Goal: Find specific page/section: Find specific page/section

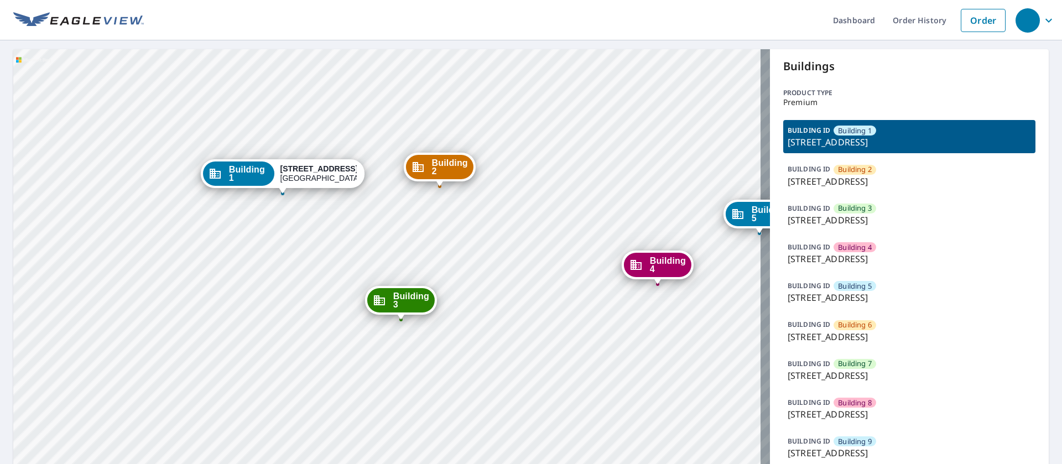
drag, startPoint x: 531, startPoint y: 344, endPoint x: 427, endPoint y: 334, distance: 104.9
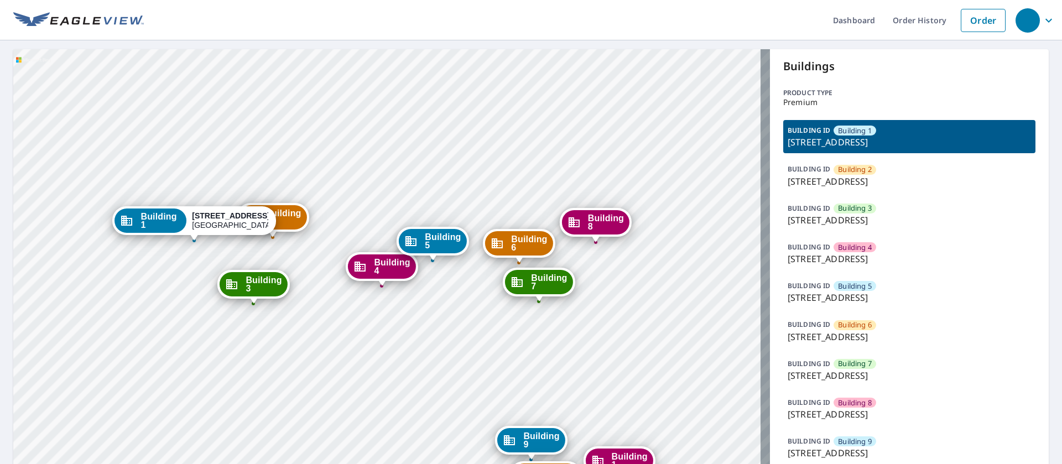
drag, startPoint x: 395, startPoint y: 286, endPoint x: 359, endPoint y: 289, distance: 35.5
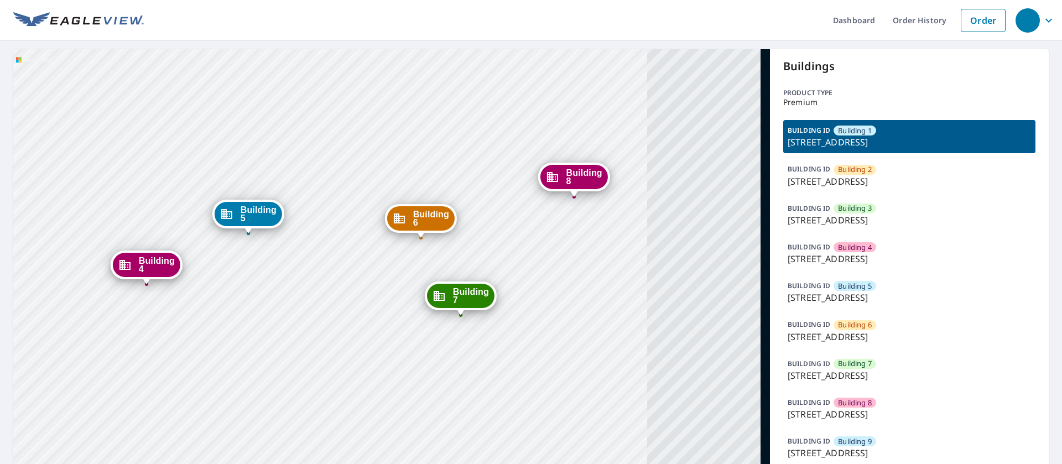
drag, startPoint x: 422, startPoint y: 289, endPoint x: 254, endPoint y: 282, distance: 168.8
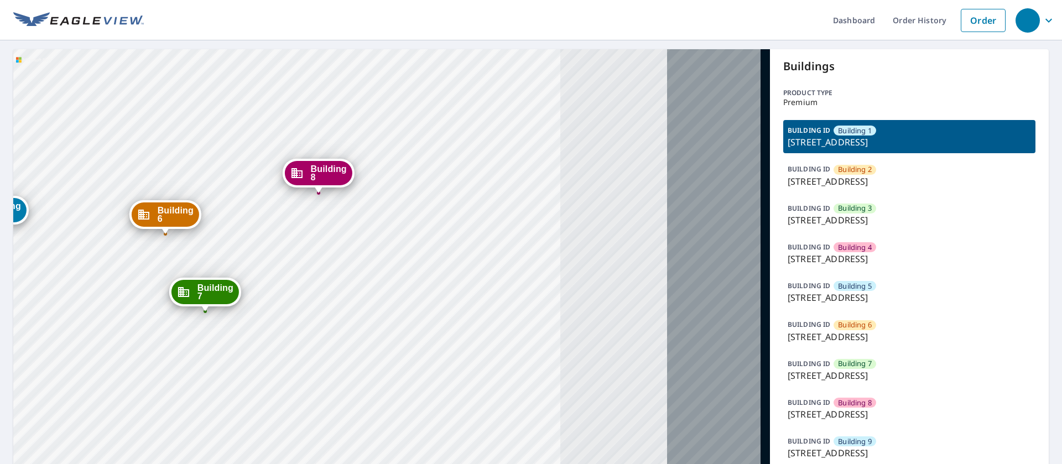
drag, startPoint x: 274, startPoint y: 248, endPoint x: 178, endPoint y: 224, distance: 99.0
click at [178, 224] on div "Building 6" at bounding box center [165, 214] width 67 height 24
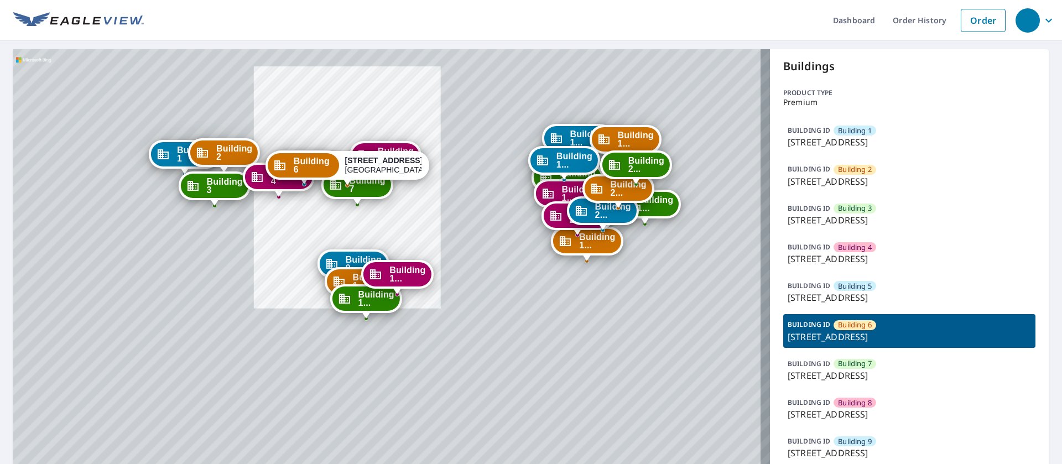
drag, startPoint x: 372, startPoint y: 302, endPoint x: 374, endPoint y: 184, distance: 118.3
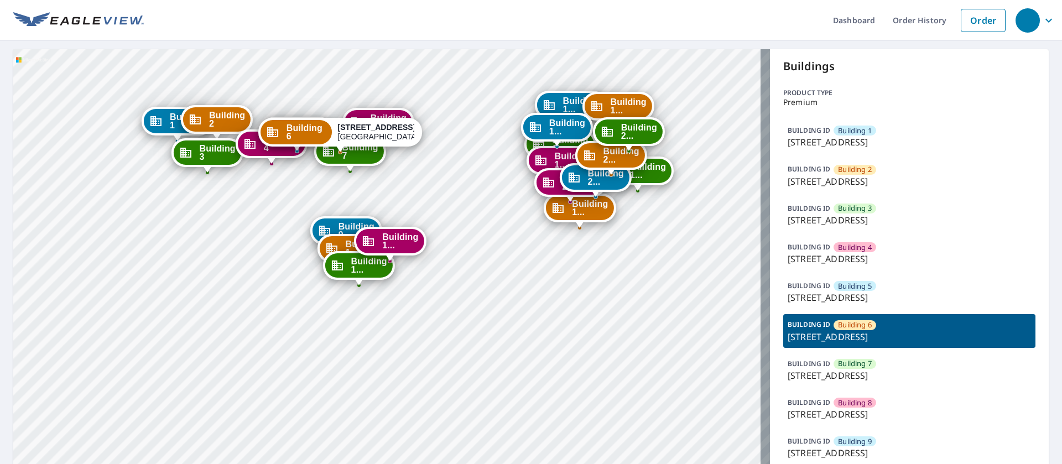
drag, startPoint x: 426, startPoint y: 186, endPoint x: 351, endPoint y: 191, distance: 75.9
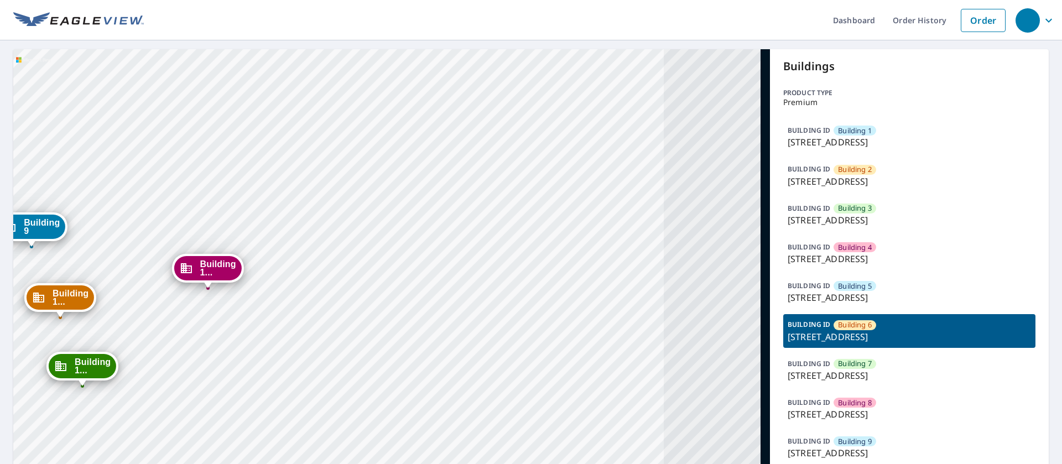
drag, startPoint x: 508, startPoint y: 171, endPoint x: 260, endPoint y: 275, distance: 268.6
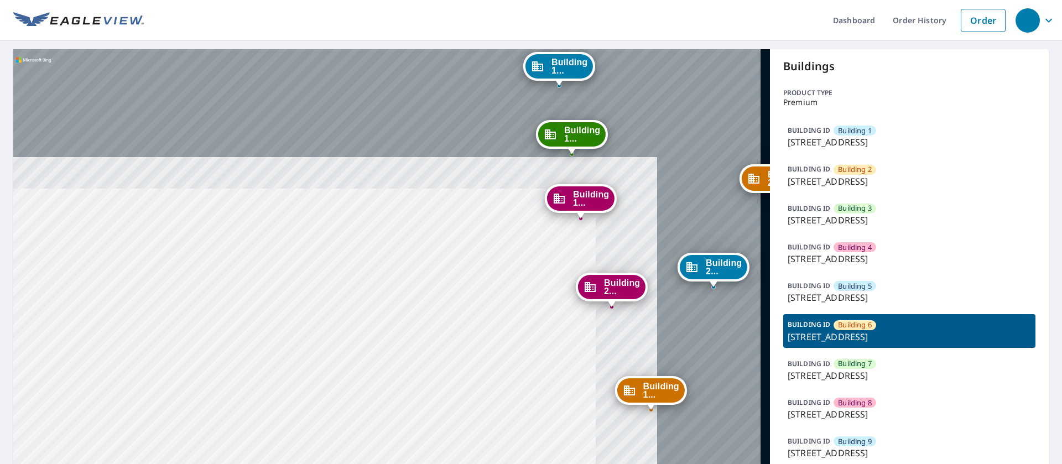
drag, startPoint x: 393, startPoint y: 150, endPoint x: 256, endPoint y: 281, distance: 189.7
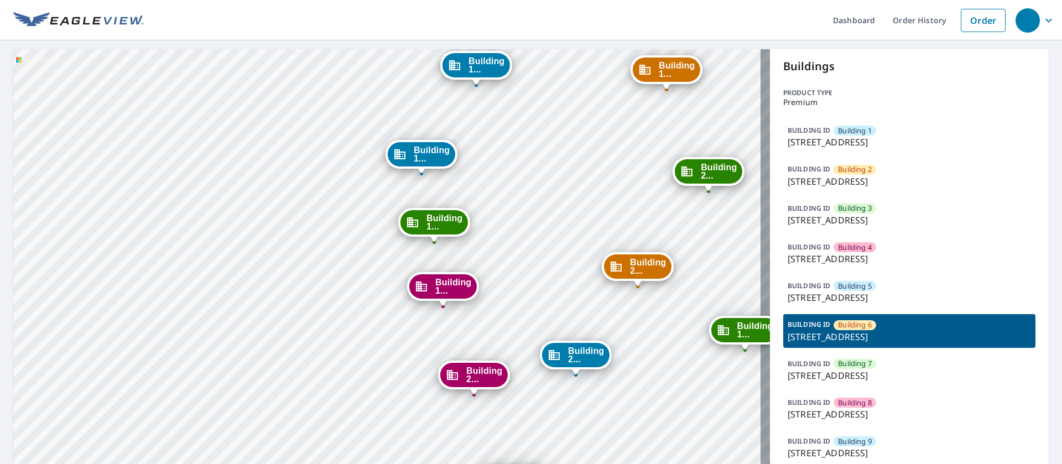
drag, startPoint x: 446, startPoint y: 186, endPoint x: 309, endPoint y: 274, distance: 162.9
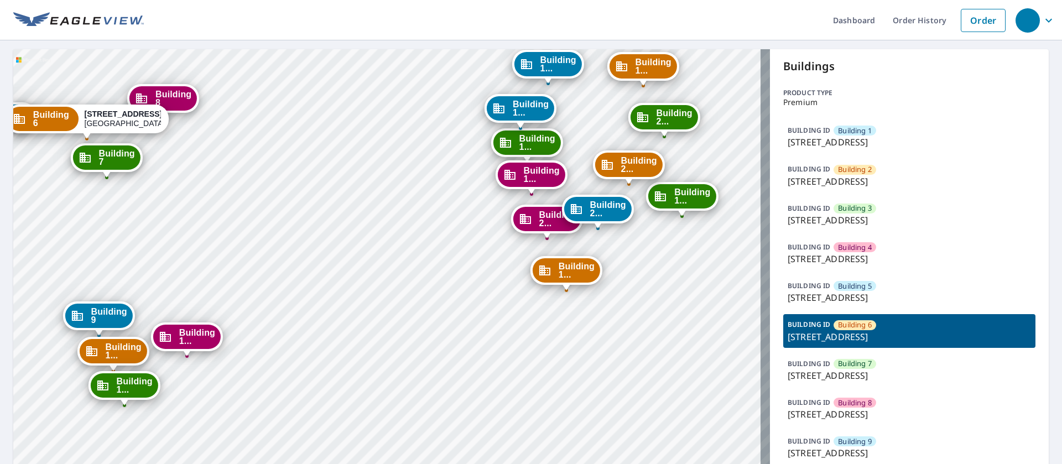
drag, startPoint x: 535, startPoint y: 262, endPoint x: 566, endPoint y: 218, distance: 53.5
click at [566, 218] on div "Building 2... [STREET_ADDRESS]" at bounding box center [598, 209] width 72 height 29
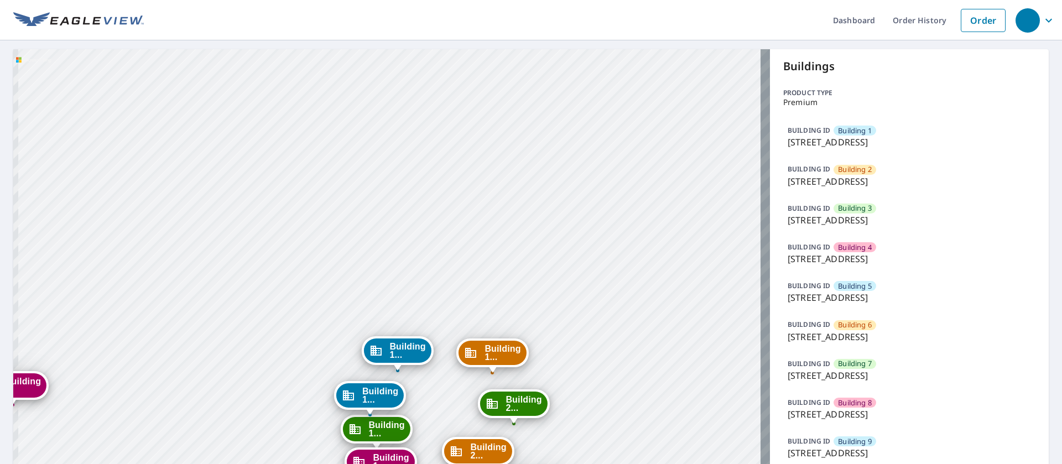
drag, startPoint x: 338, startPoint y: 240, endPoint x: 398, endPoint y: 224, distance: 62.2
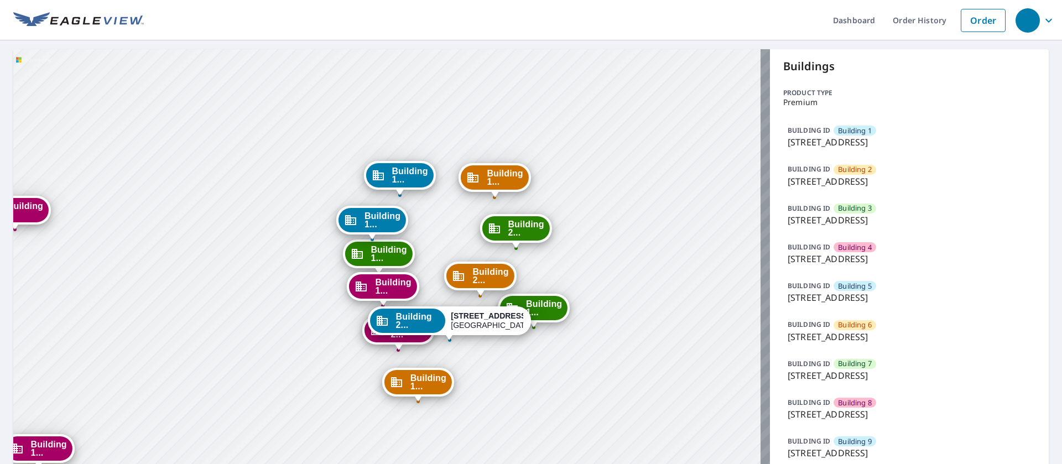
drag, startPoint x: 531, startPoint y: 311, endPoint x: 533, endPoint y: 136, distance: 175.3
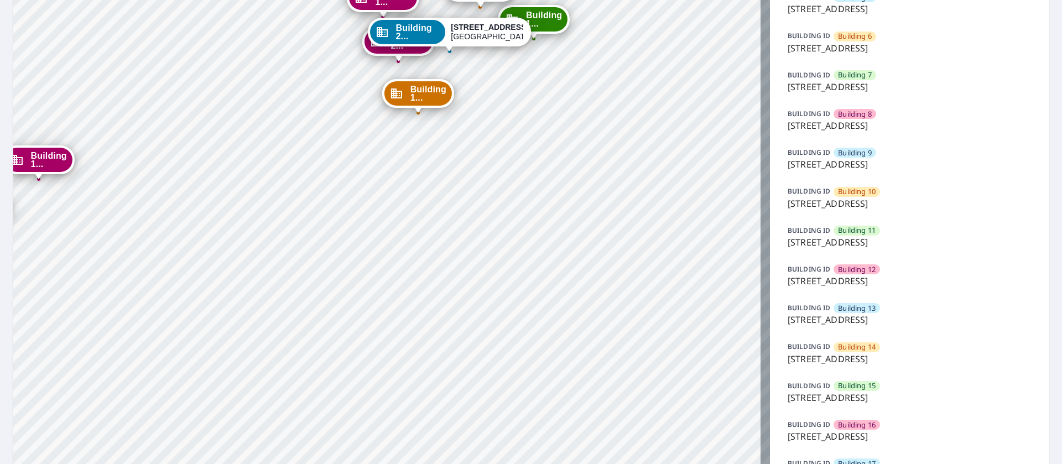
scroll to position [590, 0]
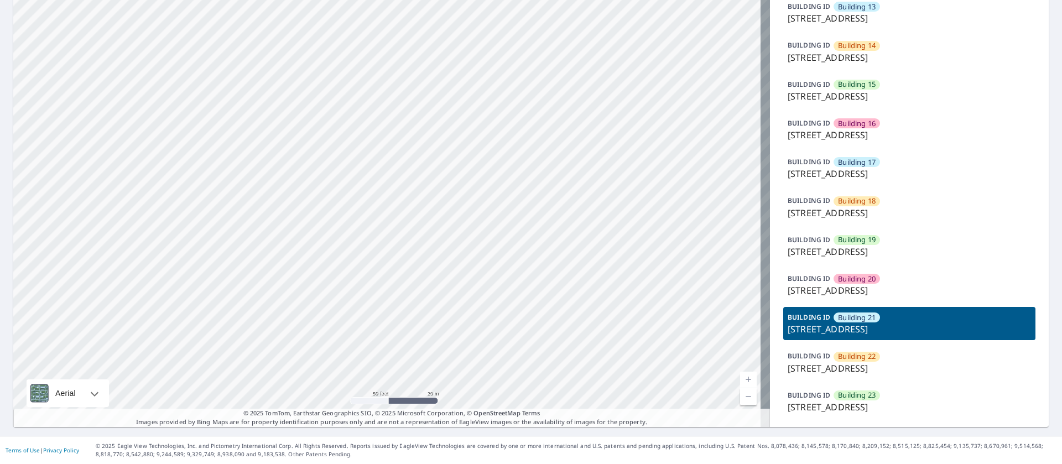
click at [855, 247] on p "[STREET_ADDRESS]" at bounding box center [908, 251] width 243 height 13
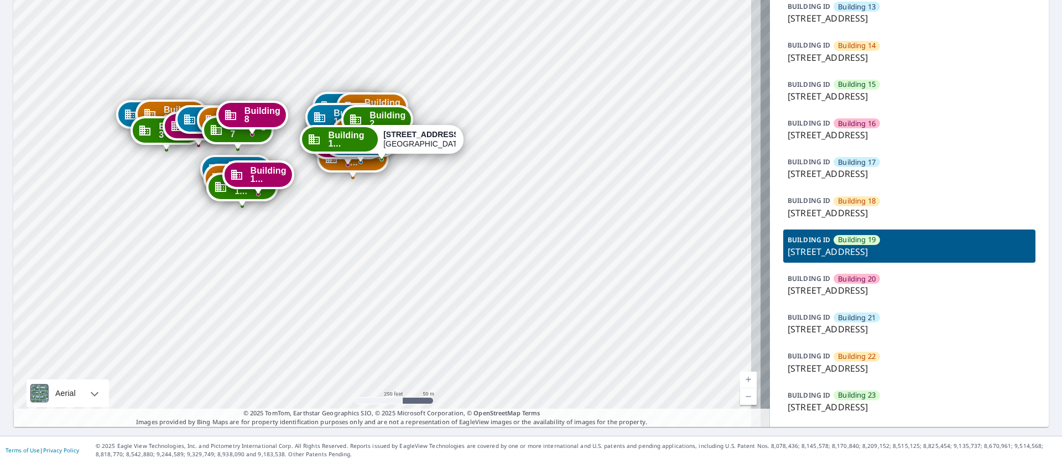
drag, startPoint x: 393, startPoint y: 154, endPoint x: 381, endPoint y: 237, distance: 83.8
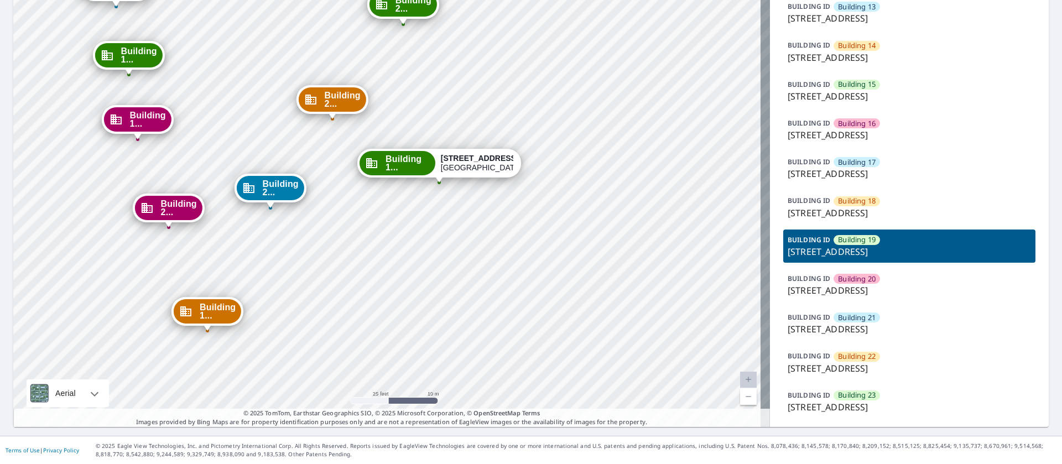
click at [845, 219] on div "BUILDING ID Building [GEOGRAPHIC_DATA][STREET_ADDRESS]" at bounding box center [909, 206] width 252 height 33
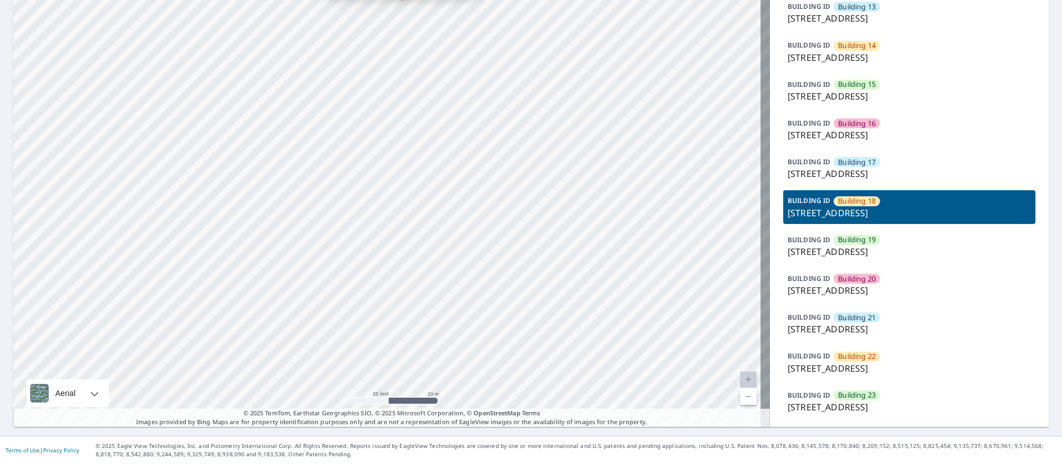
drag, startPoint x: 424, startPoint y: 223, endPoint x: 430, endPoint y: 285, distance: 62.3
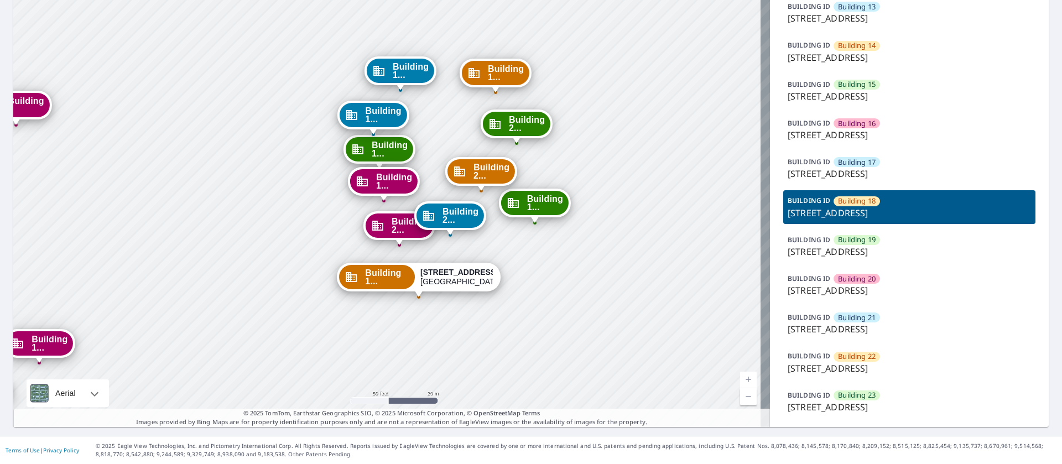
drag, startPoint x: 364, startPoint y: 238, endPoint x: 365, endPoint y: 336, distance: 97.3
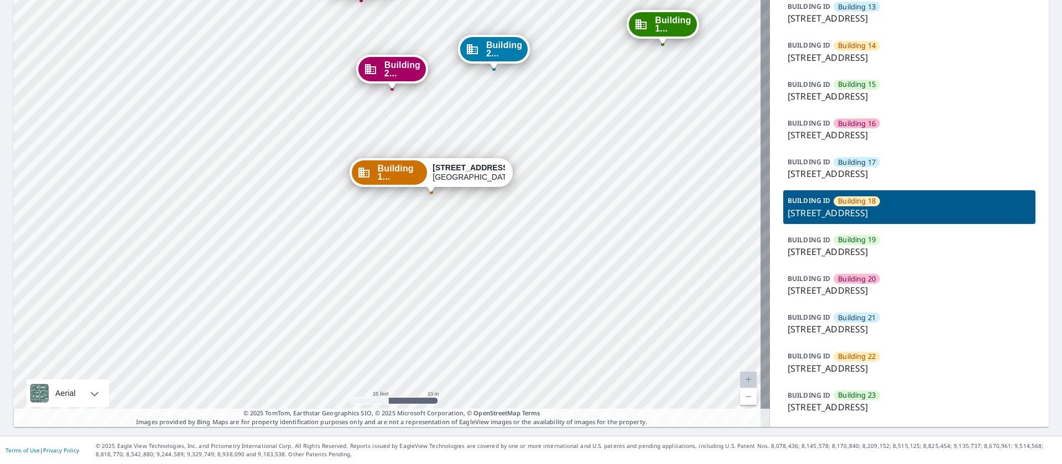
click at [858, 171] on p "[STREET_ADDRESS]" at bounding box center [908, 173] width 243 height 13
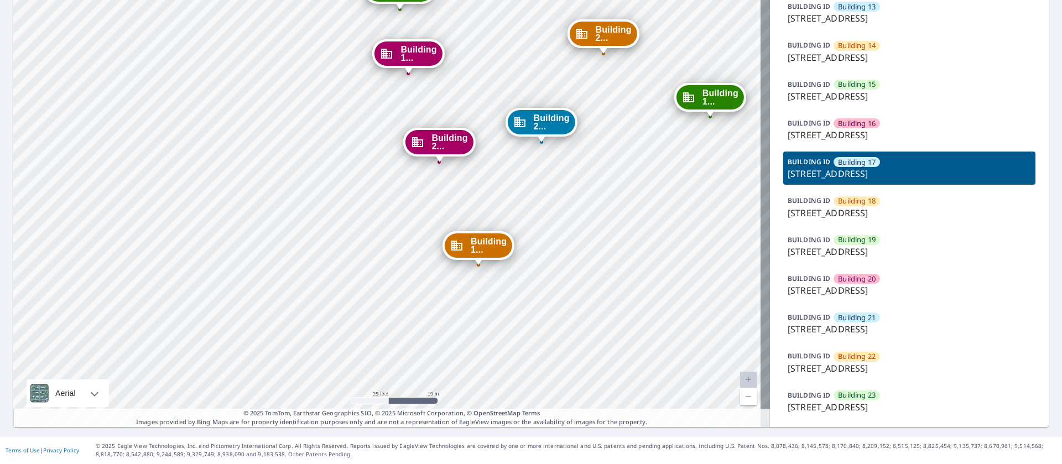
drag, startPoint x: 322, startPoint y: 235, endPoint x: 463, endPoint y: 351, distance: 182.3
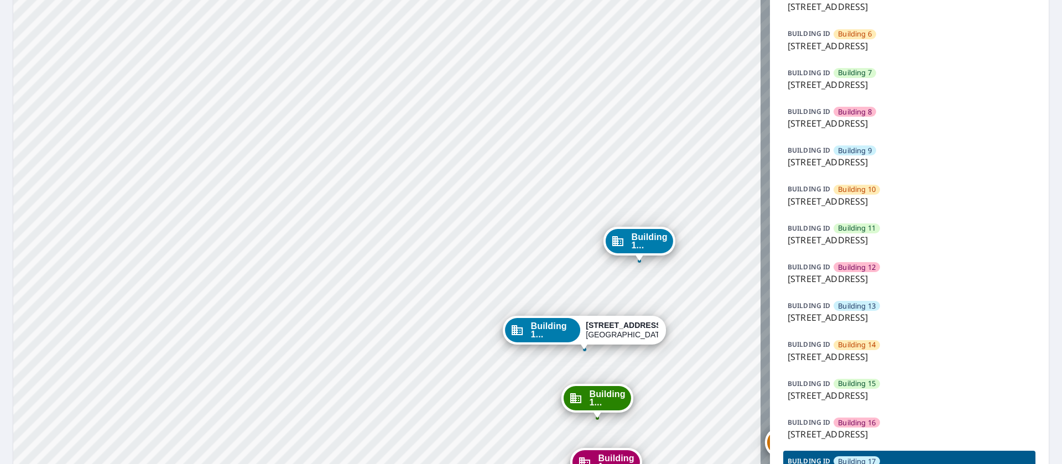
scroll to position [9, 0]
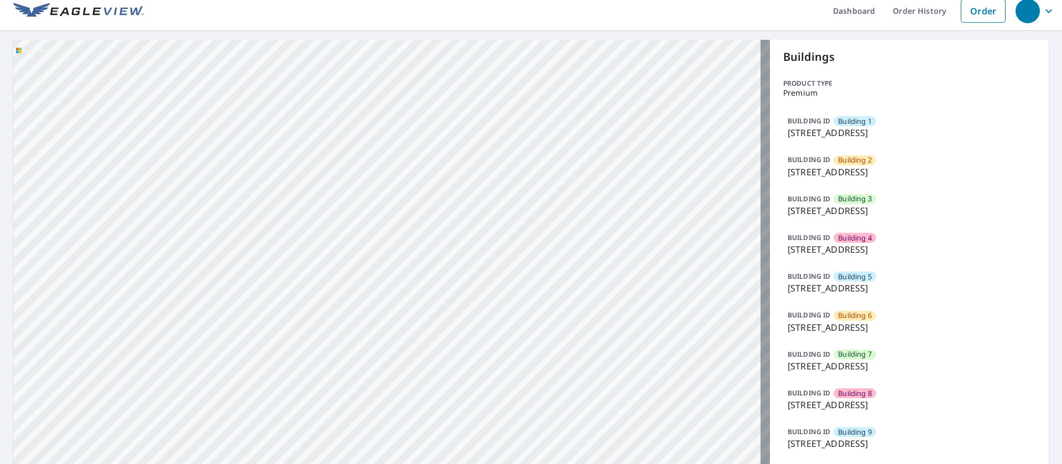
drag, startPoint x: 855, startPoint y: 204, endPoint x: 845, endPoint y: 209, distance: 10.6
click at [855, 205] on p "[STREET_ADDRESS]" at bounding box center [908, 210] width 243 height 13
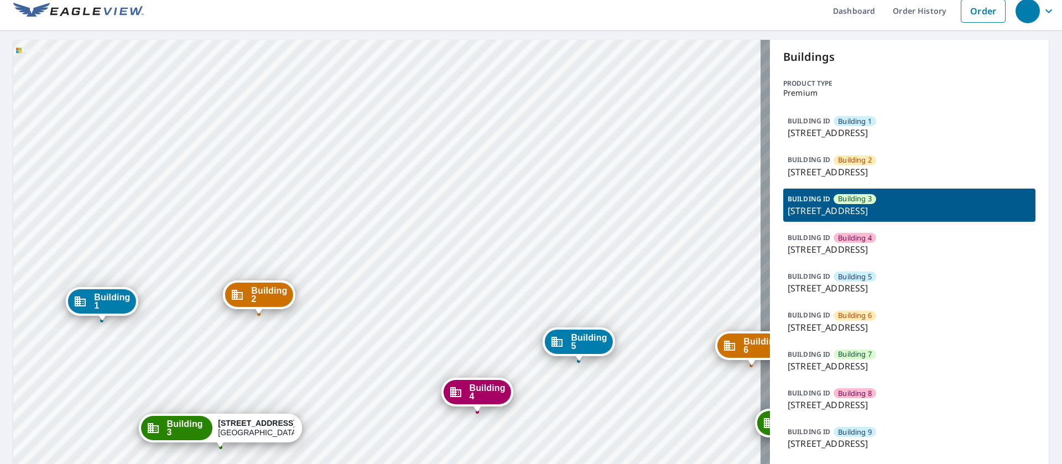
drag, startPoint x: 266, startPoint y: 386, endPoint x: 353, endPoint y: 270, distance: 145.0
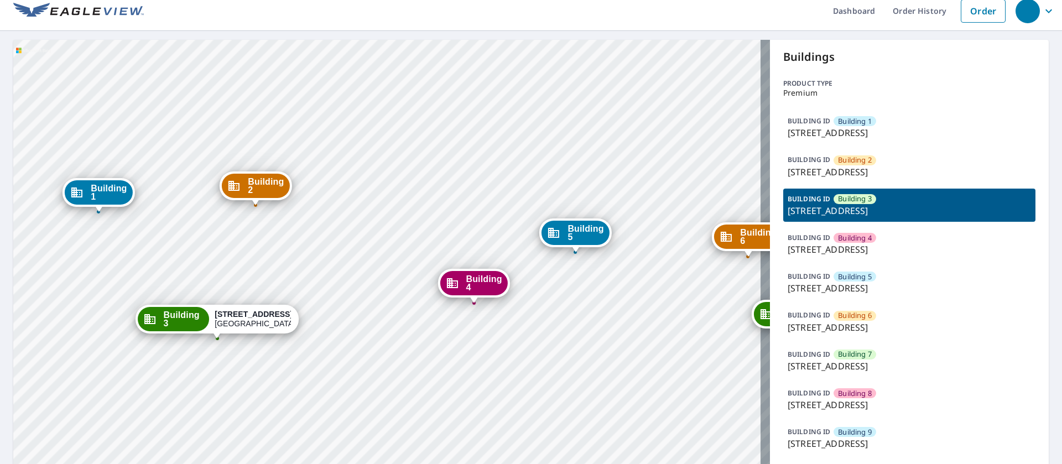
drag, startPoint x: 396, startPoint y: 381, endPoint x: 393, endPoint y: 273, distance: 109.0
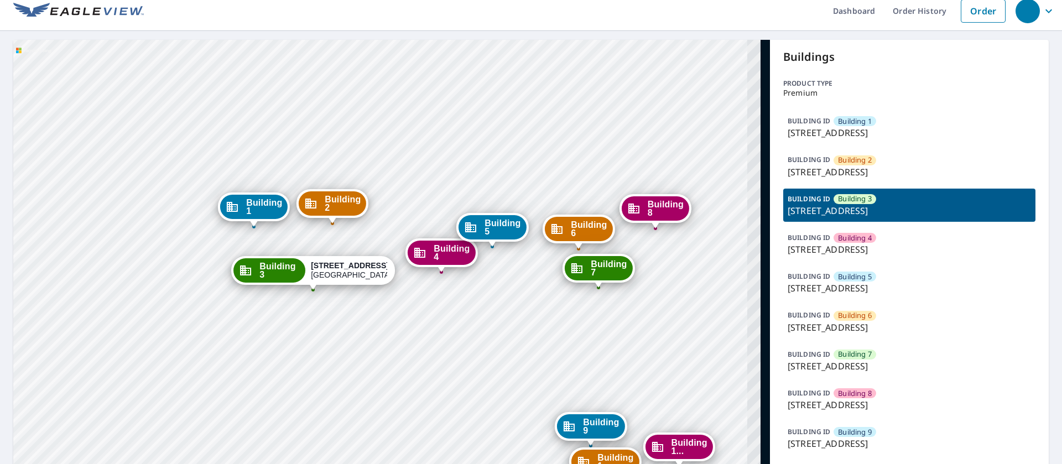
drag, startPoint x: 558, startPoint y: 298, endPoint x: 490, endPoint y: 299, distance: 68.6
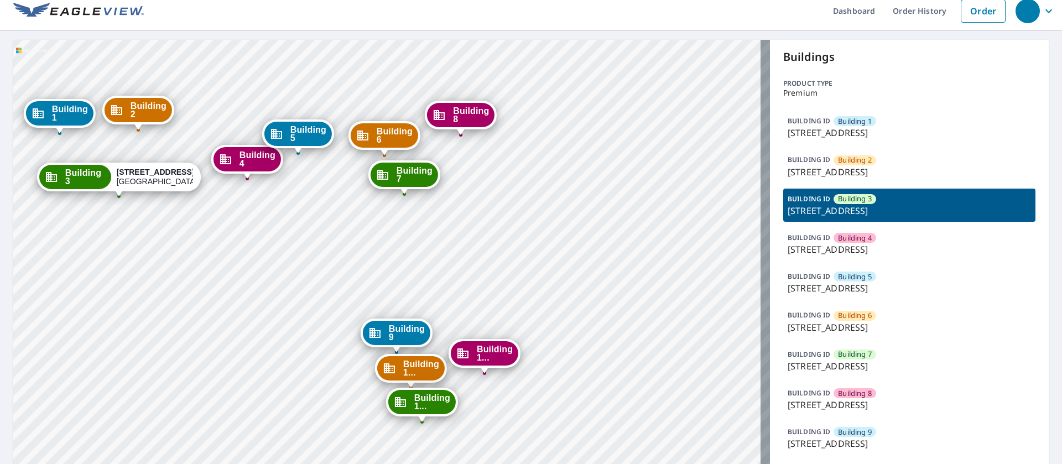
drag, startPoint x: 590, startPoint y: 321, endPoint x: 385, endPoint y: 210, distance: 233.0
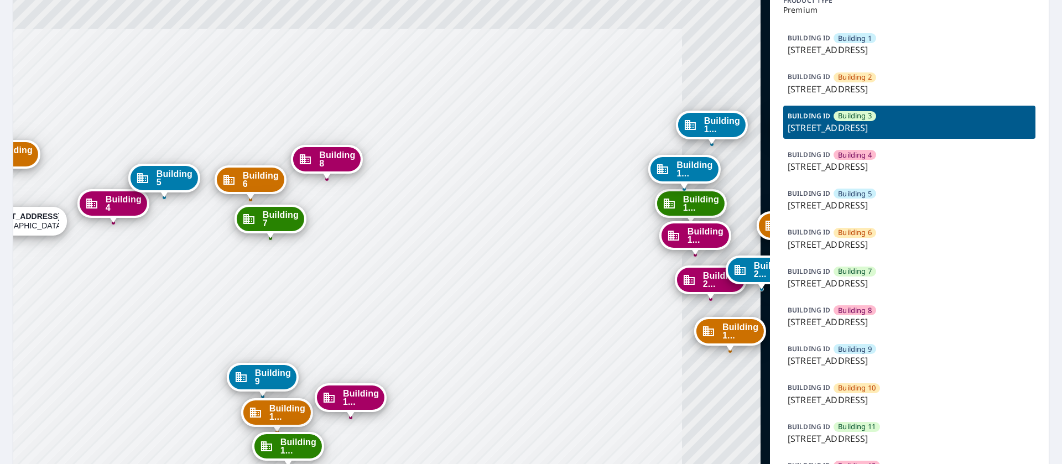
drag, startPoint x: 533, startPoint y: 140, endPoint x: 399, endPoint y: 267, distance: 184.6
click at [399, 267] on div "Building [GEOGRAPHIC_DATA][STREET_ADDRESS][STREET_ADDRESS] [GEOGRAPHIC_DATA][ST…" at bounding box center [391, 441] width 756 height 968
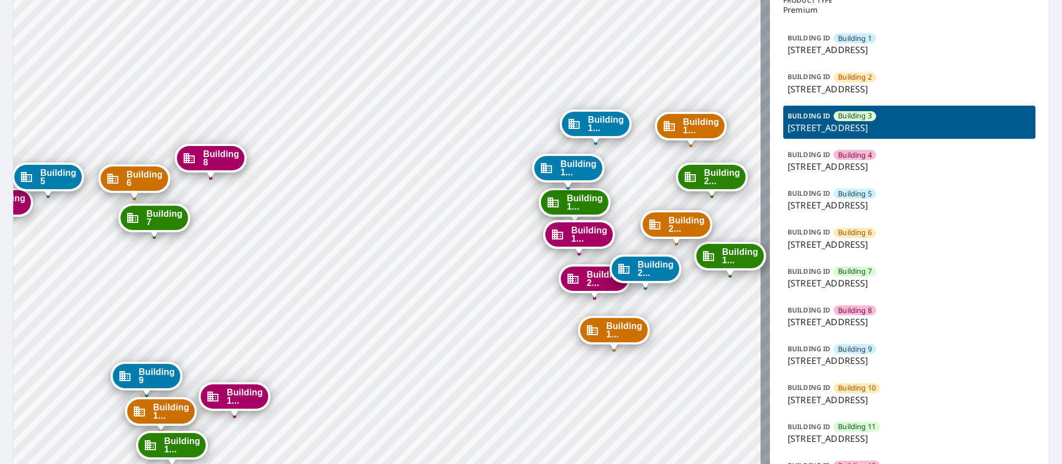
drag, startPoint x: 628, startPoint y: 206, endPoint x: 511, endPoint y: 205, distance: 116.1
click at [511, 205] on div "Building [GEOGRAPHIC_DATA][STREET_ADDRESS][STREET_ADDRESS] [GEOGRAPHIC_DATA][ST…" at bounding box center [391, 441] width 756 height 968
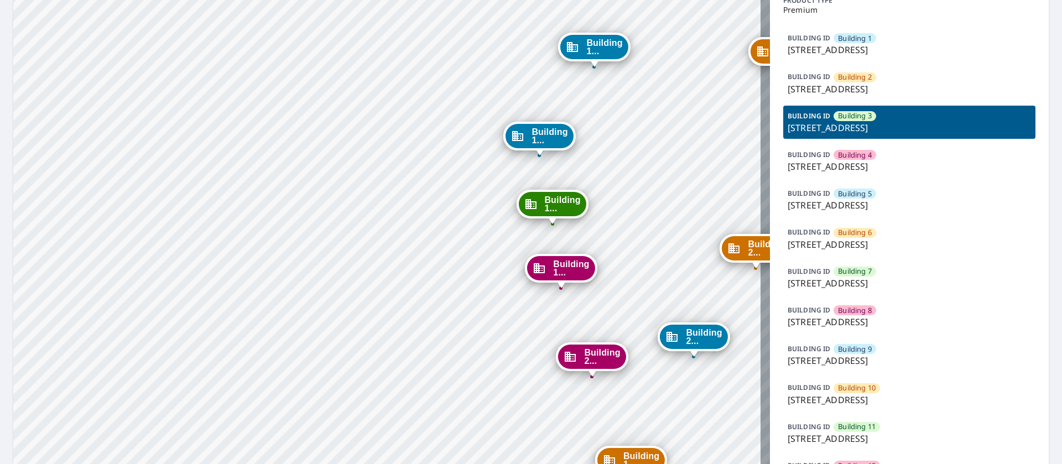
drag, startPoint x: 530, startPoint y: 223, endPoint x: 473, endPoint y: 201, distance: 61.3
click at [473, 201] on div "Building [GEOGRAPHIC_DATA][STREET_ADDRESS][STREET_ADDRESS] [GEOGRAPHIC_DATA][ST…" at bounding box center [391, 441] width 756 height 968
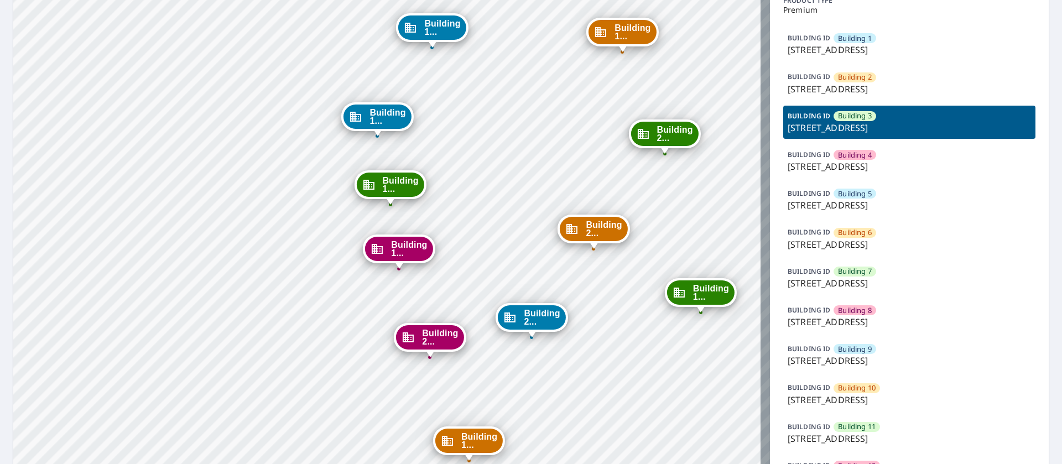
drag, startPoint x: 584, startPoint y: 259, endPoint x: 422, endPoint y: 240, distance: 163.1
click at [422, 241] on span "Building 1..." at bounding box center [409, 249] width 36 height 17
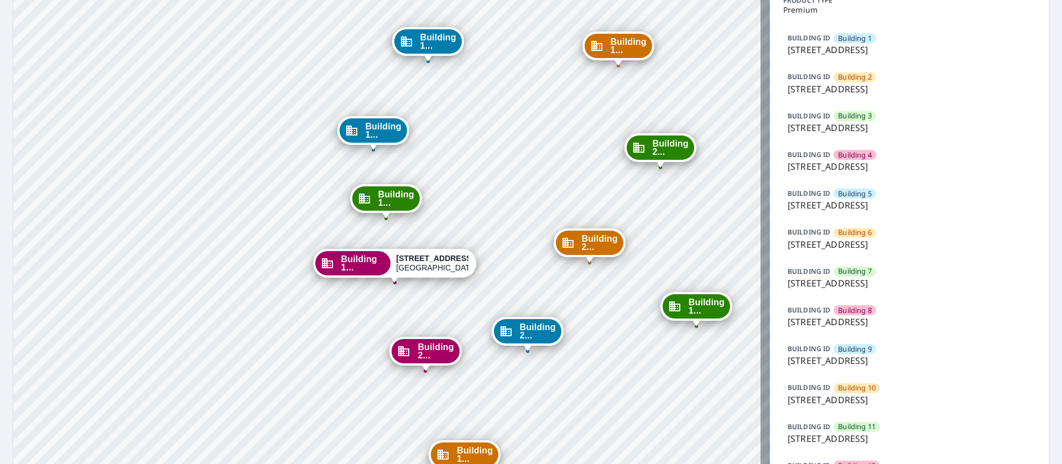
drag, startPoint x: 536, startPoint y: 326, endPoint x: 543, endPoint y: 170, distance: 155.6
click at [543, 170] on div "Building [GEOGRAPHIC_DATA][STREET_ADDRESS] [GEOGRAPHIC_DATA][STREET_ADDRESS] [G…" at bounding box center [391, 441] width 756 height 968
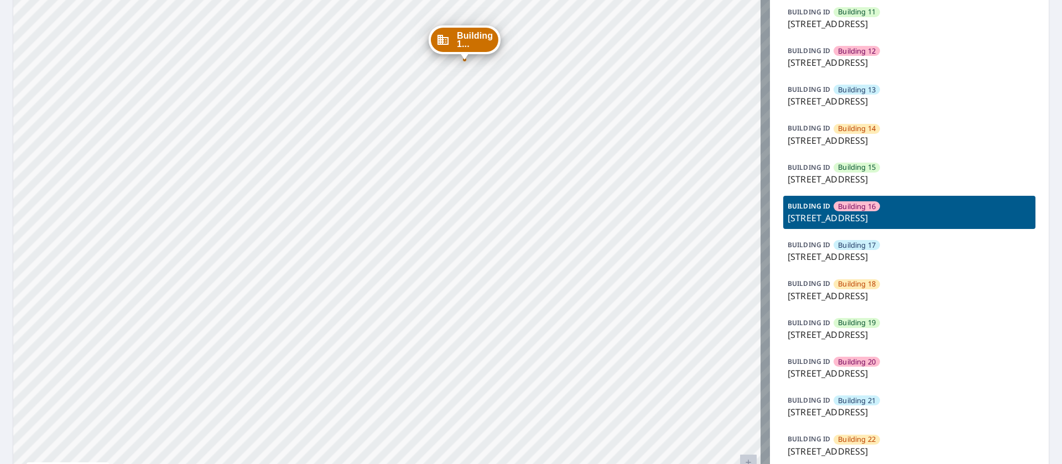
scroll to position [590, 0]
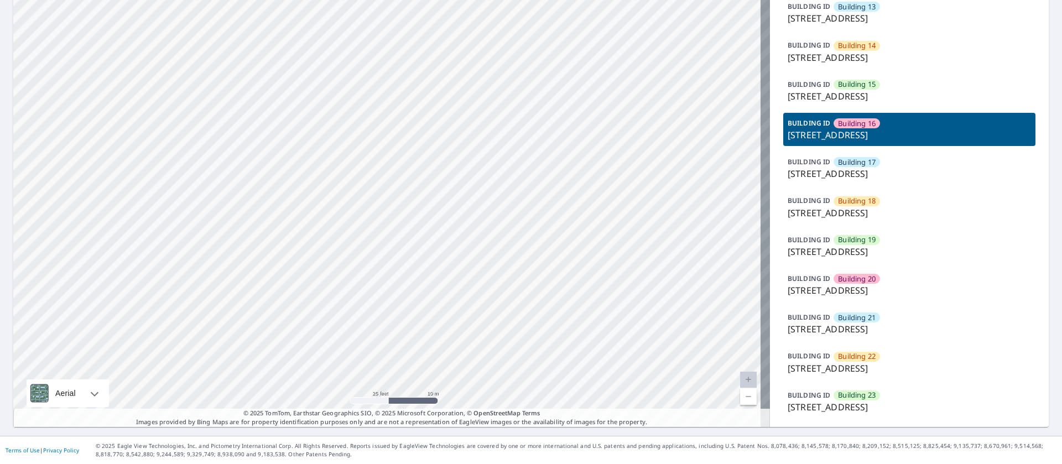
click at [838, 284] on p "[STREET_ADDRESS]" at bounding box center [908, 290] width 243 height 13
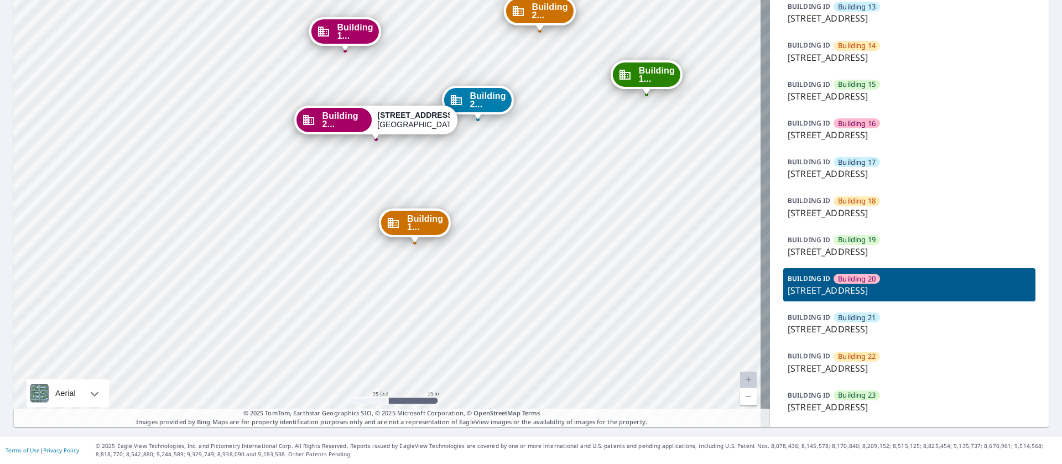
drag, startPoint x: 480, startPoint y: 164, endPoint x: 482, endPoint y: 313, distance: 148.7
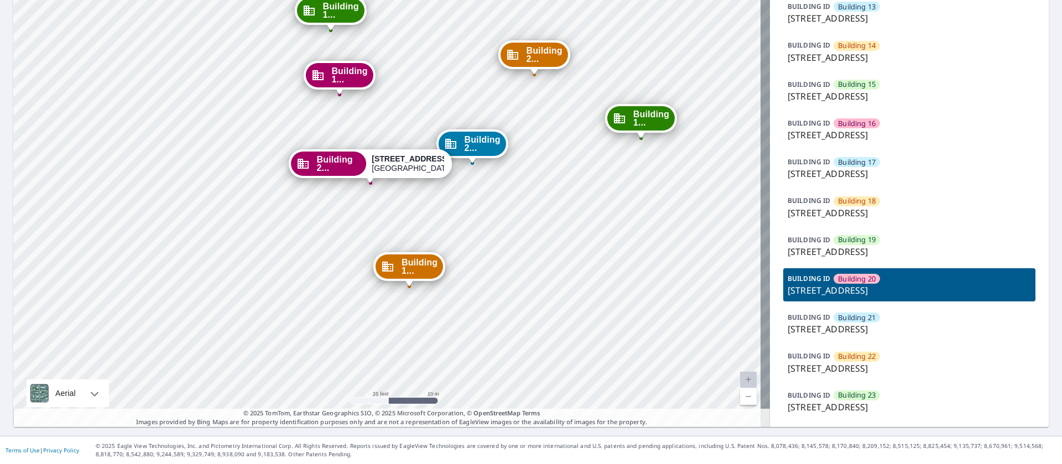
drag, startPoint x: 514, startPoint y: 225, endPoint x: 509, endPoint y: 268, distance: 42.9
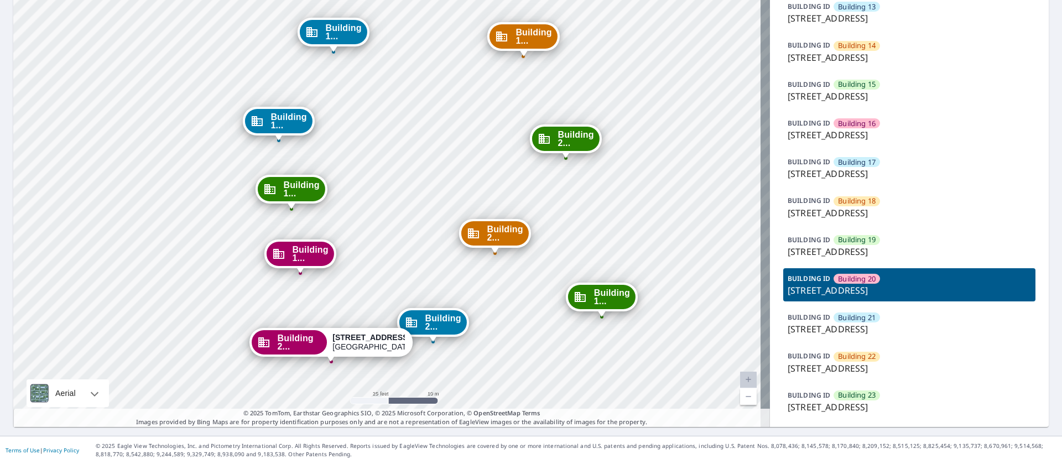
drag, startPoint x: 636, startPoint y: 197, endPoint x: 597, endPoint y: 376, distance: 182.8
click at [833, 165] on div "Building 17" at bounding box center [856, 162] width 46 height 10
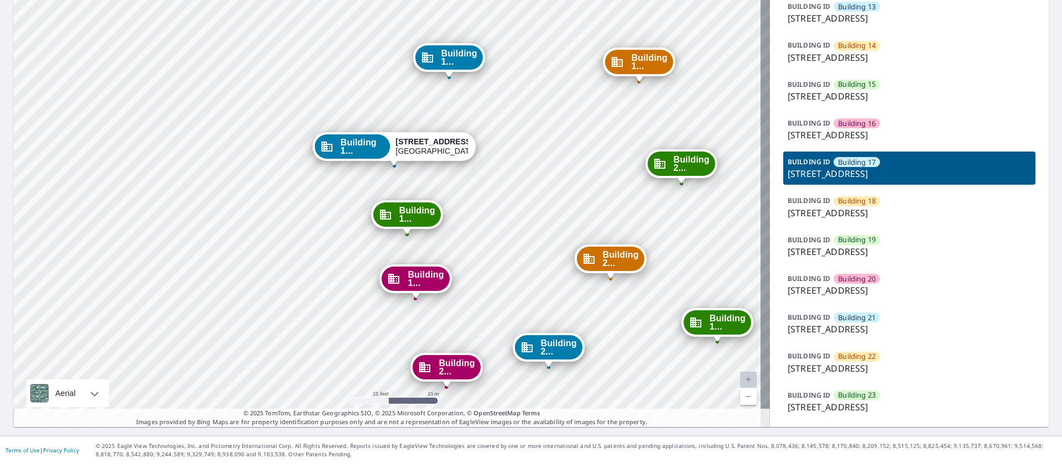
drag, startPoint x: 576, startPoint y: 89, endPoint x: 577, endPoint y: 310, distance: 220.6
click at [847, 20] on p "[STREET_ADDRESS]" at bounding box center [908, 18] width 243 height 13
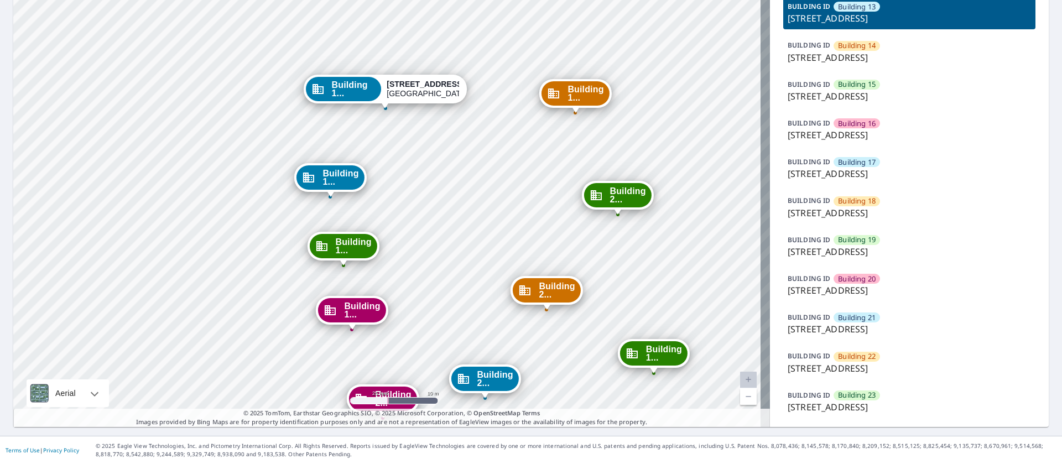
drag, startPoint x: 590, startPoint y: 170, endPoint x: 588, endPoint y: 337, distance: 167.5
drag, startPoint x: 443, startPoint y: 250, endPoint x: 542, endPoint y: 228, distance: 101.9
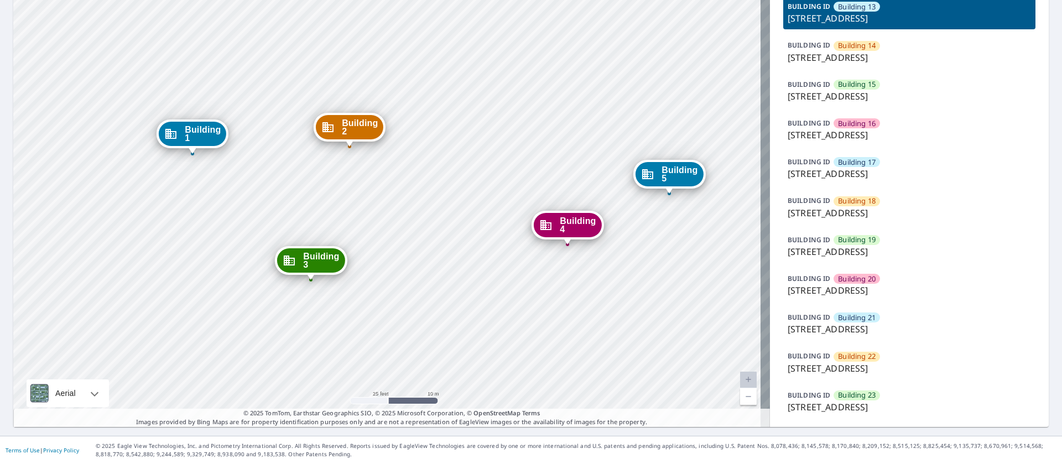
drag, startPoint x: 270, startPoint y: 232, endPoint x: 198, endPoint y: 301, distance: 99.7
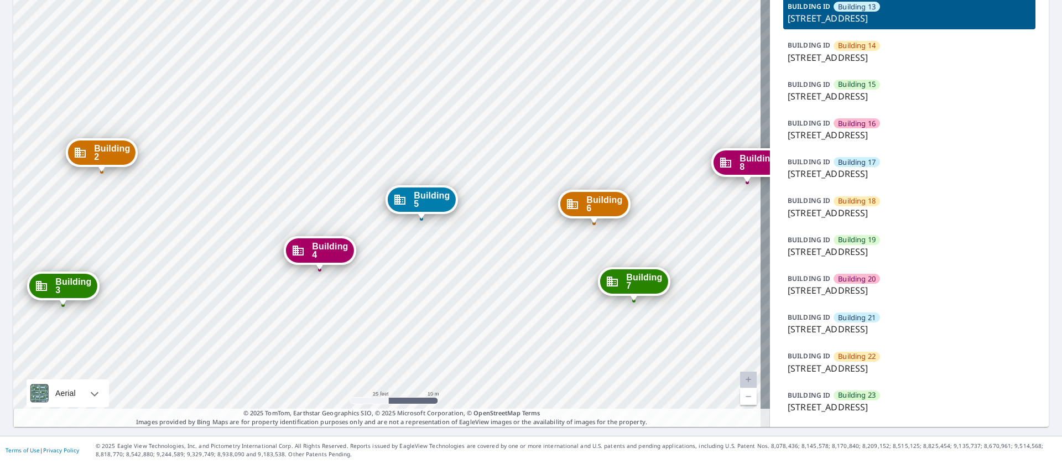
drag, startPoint x: 411, startPoint y: 268, endPoint x: 164, endPoint y: 293, distance: 249.0
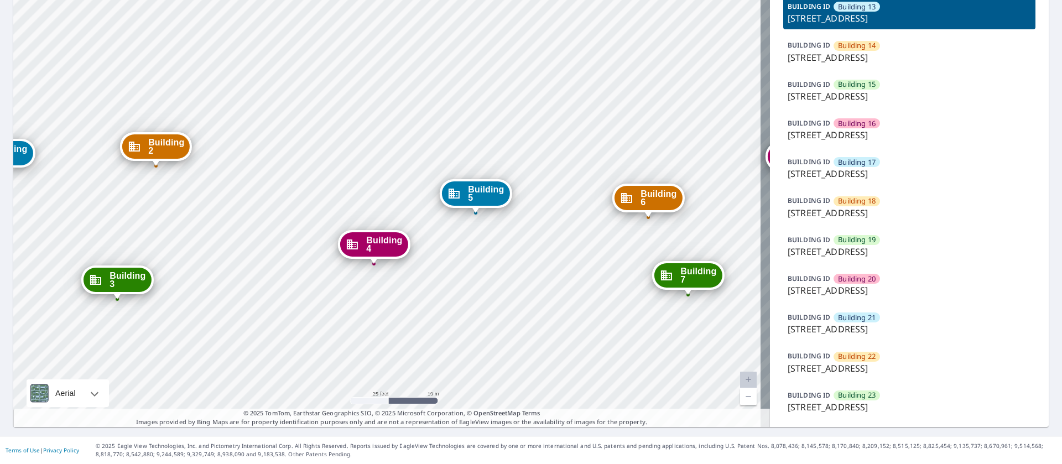
drag, startPoint x: 162, startPoint y: 293, endPoint x: 216, endPoint y: 287, distance: 54.0
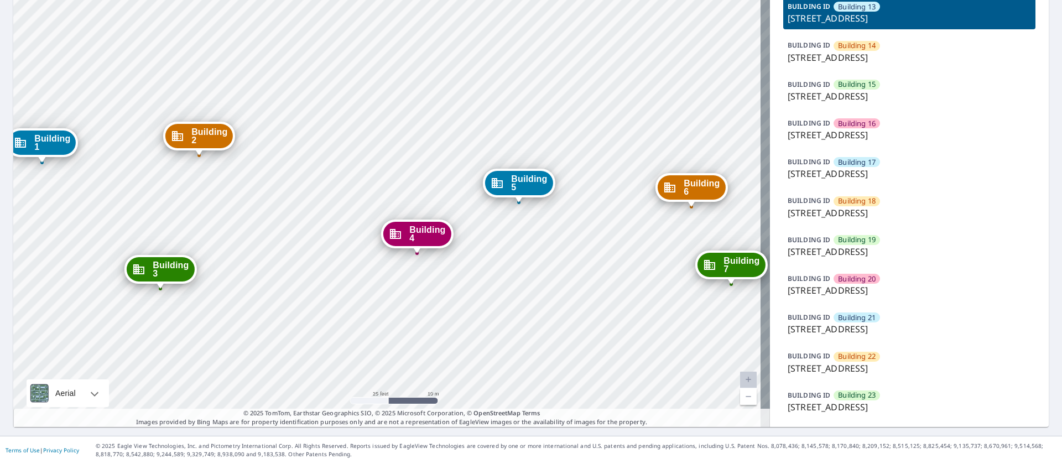
drag, startPoint x: 295, startPoint y: 197, endPoint x: 338, endPoint y: 186, distance: 44.5
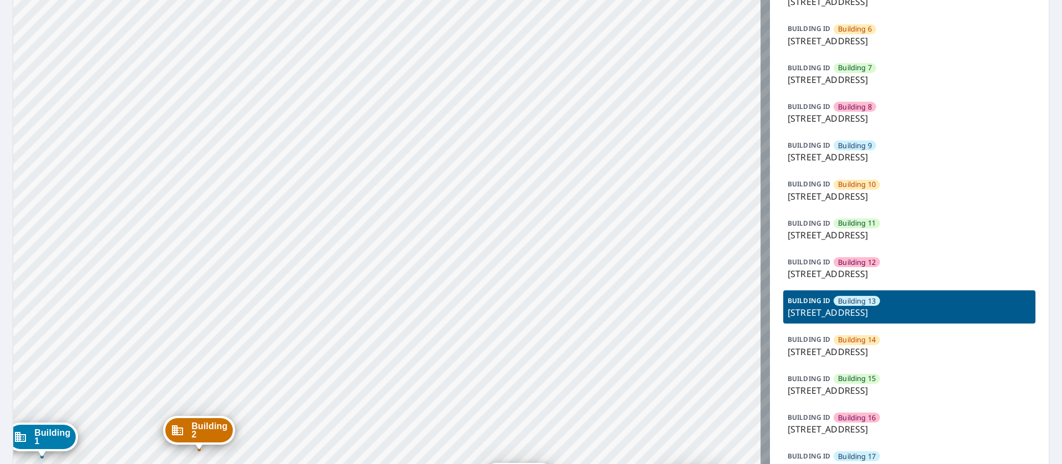
scroll to position [258, 0]
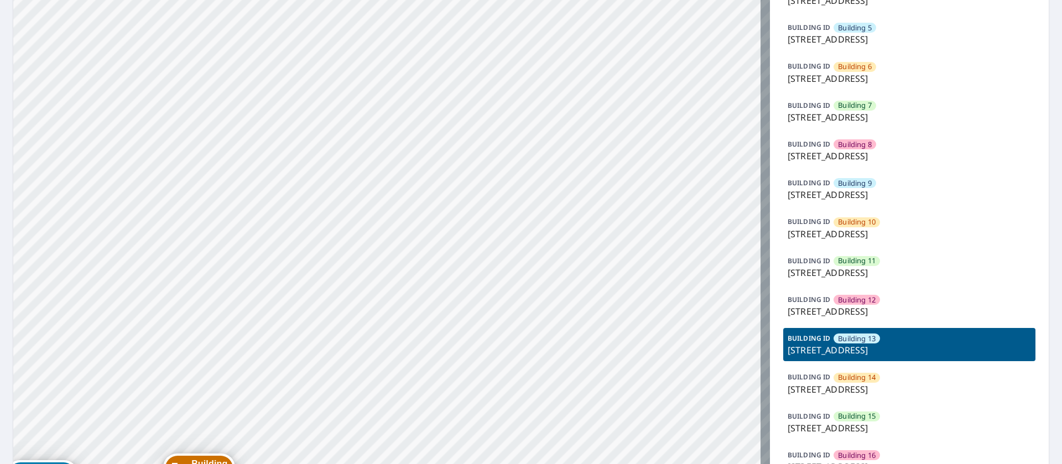
click at [862, 194] on p "[STREET_ADDRESS]" at bounding box center [908, 194] width 243 height 13
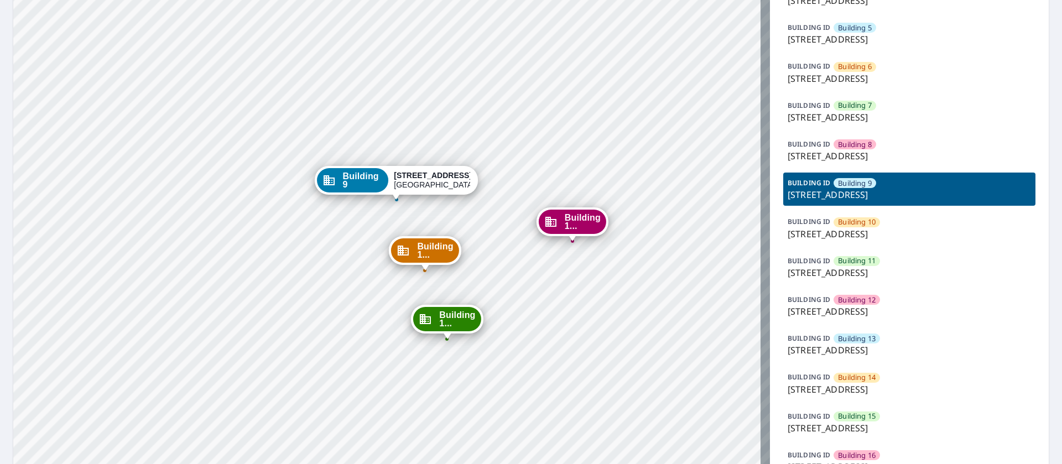
drag, startPoint x: 454, startPoint y: 344, endPoint x: 463, endPoint y: 270, distance: 74.7
click at [463, 270] on div "Building [GEOGRAPHIC_DATA][STREET_ADDRESS][STREET_ADDRESS] [GEOGRAPHIC_DATA][ST…" at bounding box center [391, 275] width 756 height 968
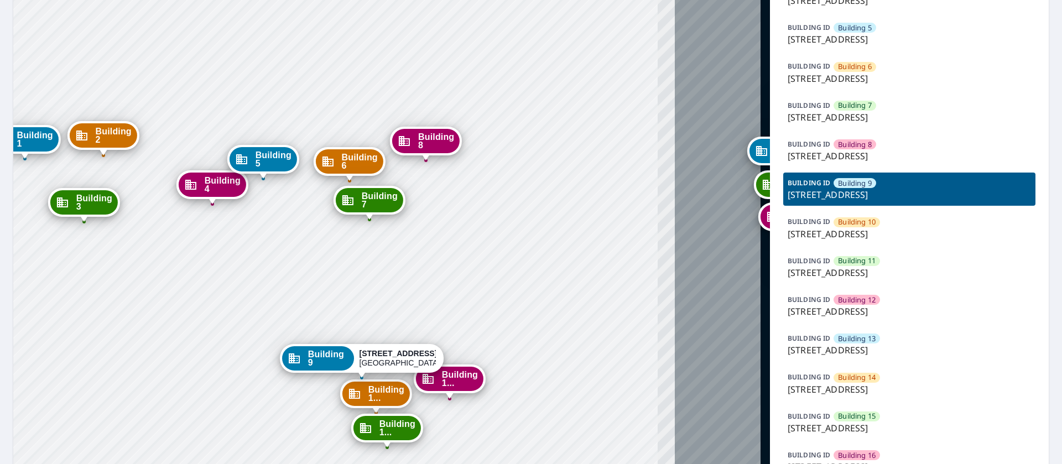
drag, startPoint x: 660, startPoint y: 228, endPoint x: 517, endPoint y: 279, distance: 151.6
click at [501, 285] on div "Building [GEOGRAPHIC_DATA][STREET_ADDRESS][STREET_ADDRESS] [GEOGRAPHIC_DATA][ST…" at bounding box center [391, 275] width 756 height 968
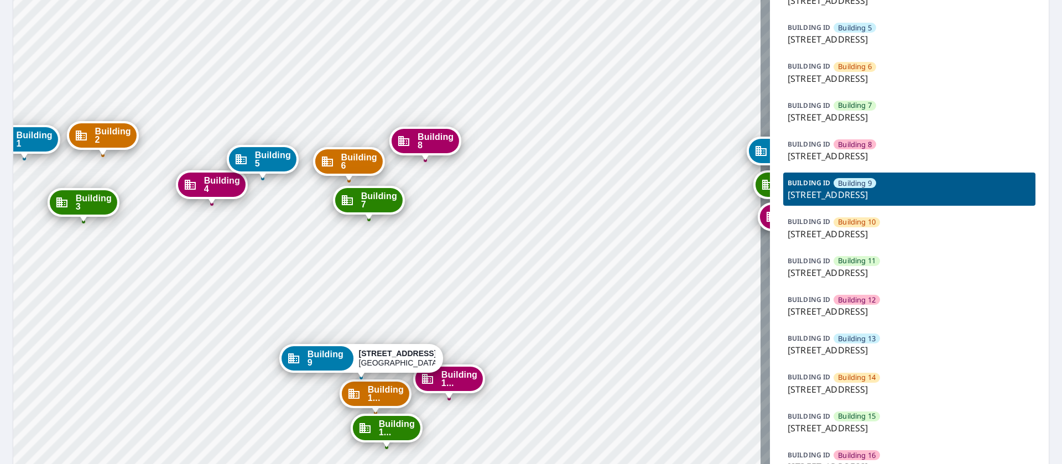
scroll to position [341, 0]
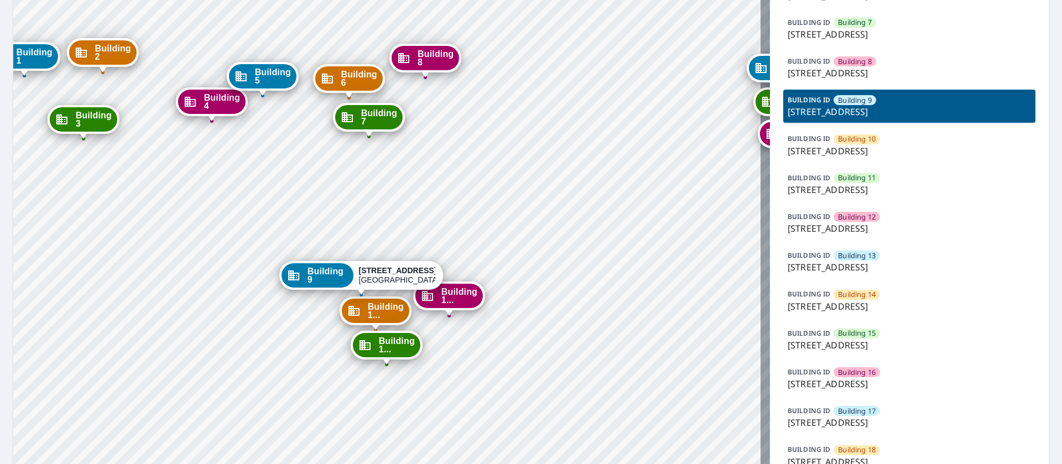
click at [852, 378] on p "[STREET_ADDRESS]" at bounding box center [908, 383] width 243 height 13
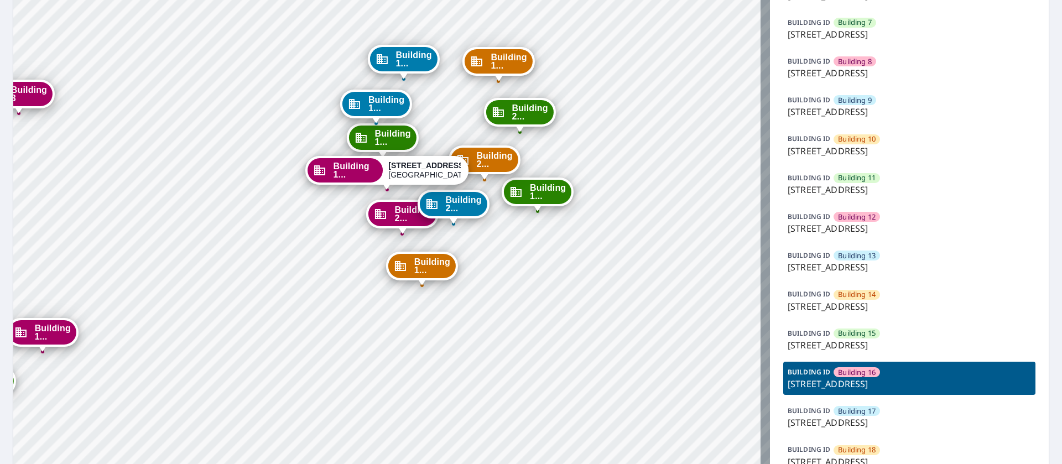
click at [850, 255] on span "Building 13" at bounding box center [857, 255] width 38 height 11
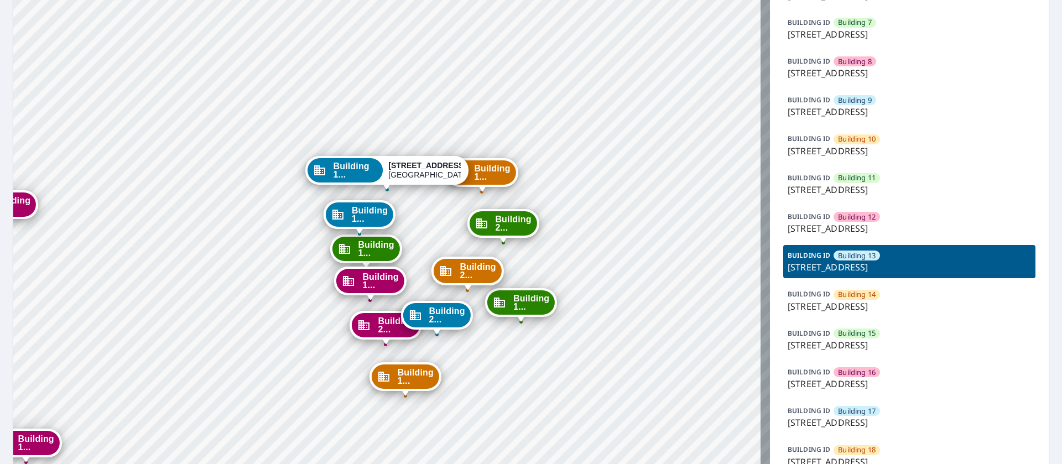
click at [856, 301] on p "[STREET_ADDRESS]" at bounding box center [908, 306] width 243 height 13
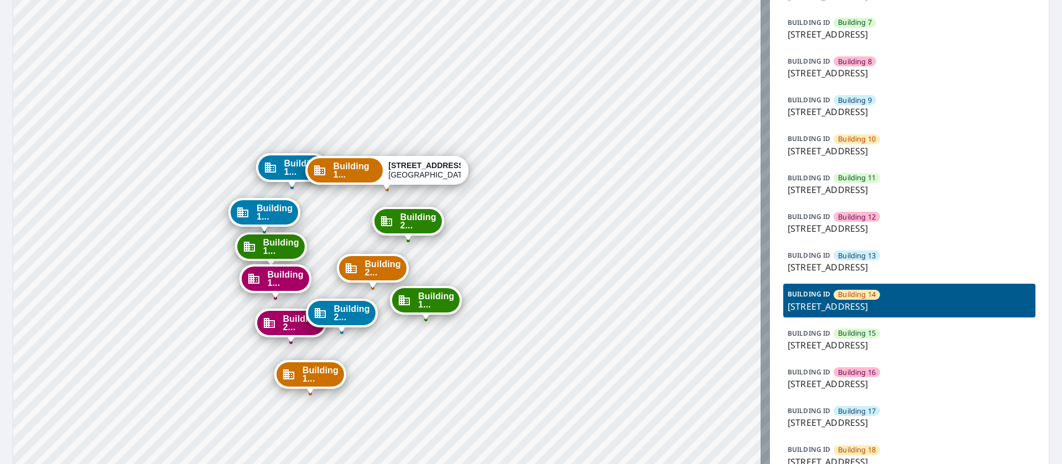
click at [831, 344] on p "[STREET_ADDRESS]" at bounding box center [908, 344] width 243 height 13
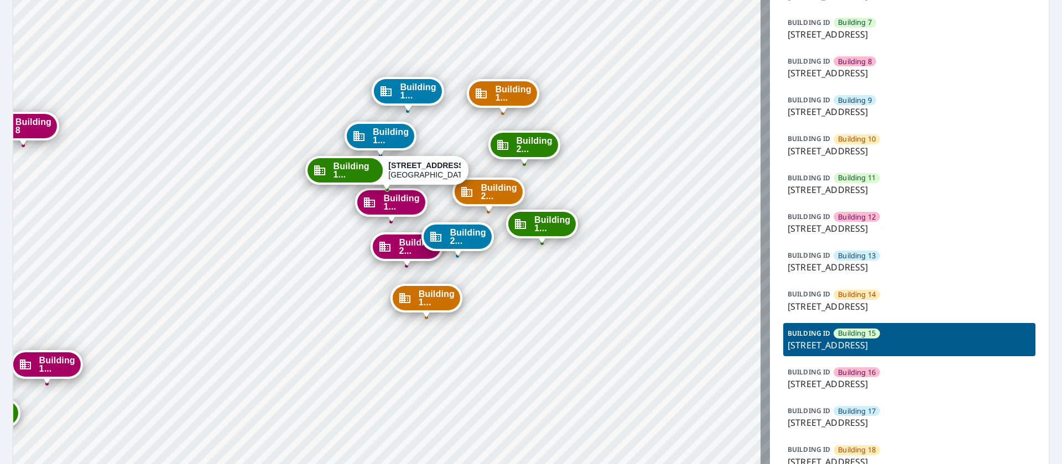
click at [850, 379] on p "[STREET_ADDRESS]" at bounding box center [908, 383] width 243 height 13
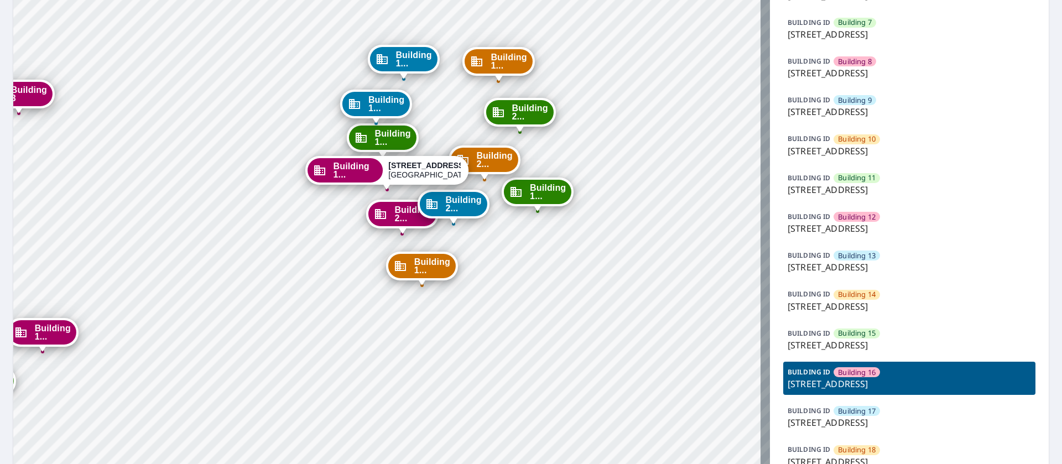
click at [858, 416] on p "[STREET_ADDRESS]" at bounding box center [908, 422] width 243 height 13
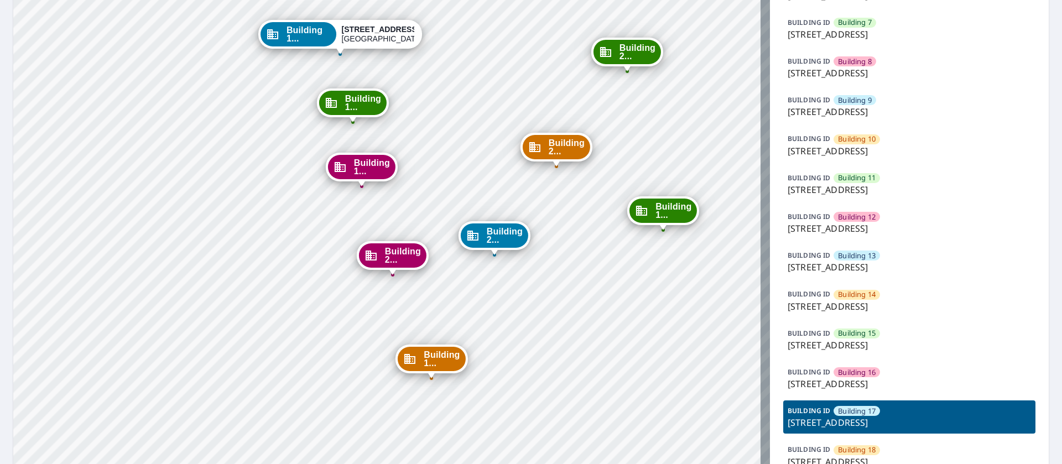
scroll to position [424, 0]
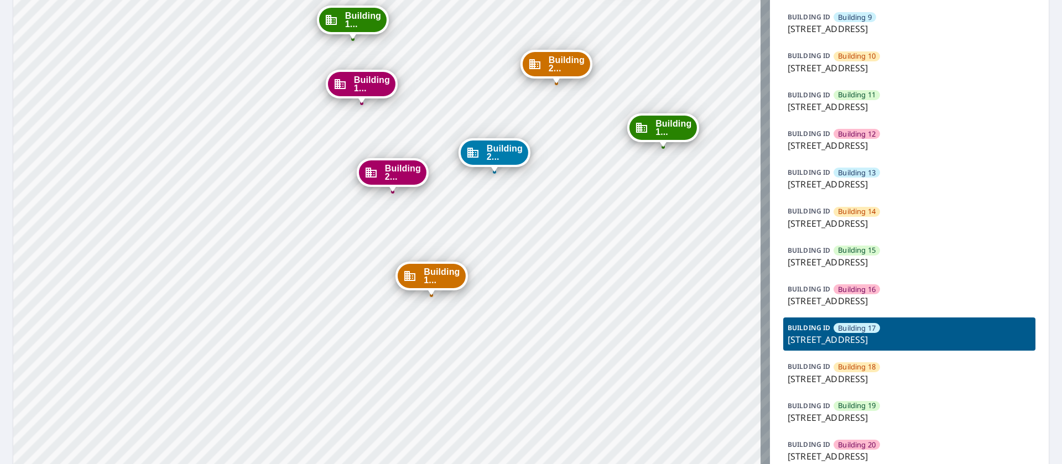
click at [867, 447] on span "Building 20" at bounding box center [857, 445] width 38 height 11
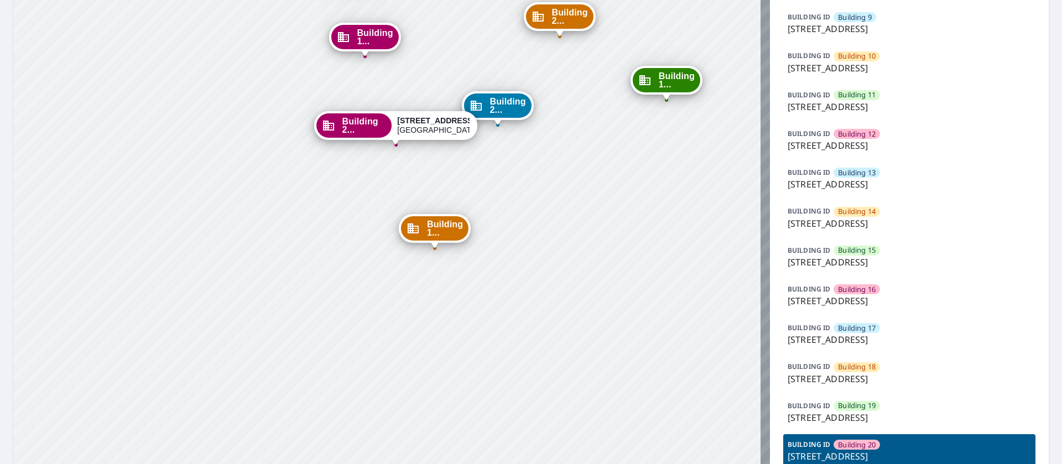
drag, startPoint x: 533, startPoint y: 192, endPoint x: 542, endPoint y: 231, distance: 39.2
click at [542, 231] on div "Building [GEOGRAPHIC_DATA][STREET_ADDRESS] [GEOGRAPHIC_DATA][STREET_ADDRESS] [G…" at bounding box center [391, 109] width 756 height 968
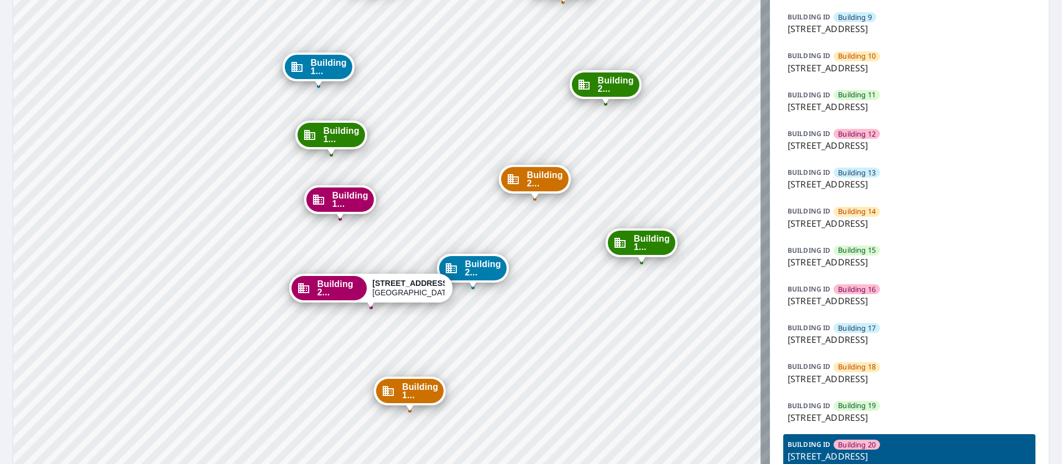
drag, startPoint x: 374, startPoint y: 263, endPoint x: 344, endPoint y: 419, distance: 158.7
click at [348, 424] on div "Building [GEOGRAPHIC_DATA][STREET_ADDRESS] [GEOGRAPHIC_DATA][STREET_ADDRESS] [G…" at bounding box center [391, 109] width 756 height 968
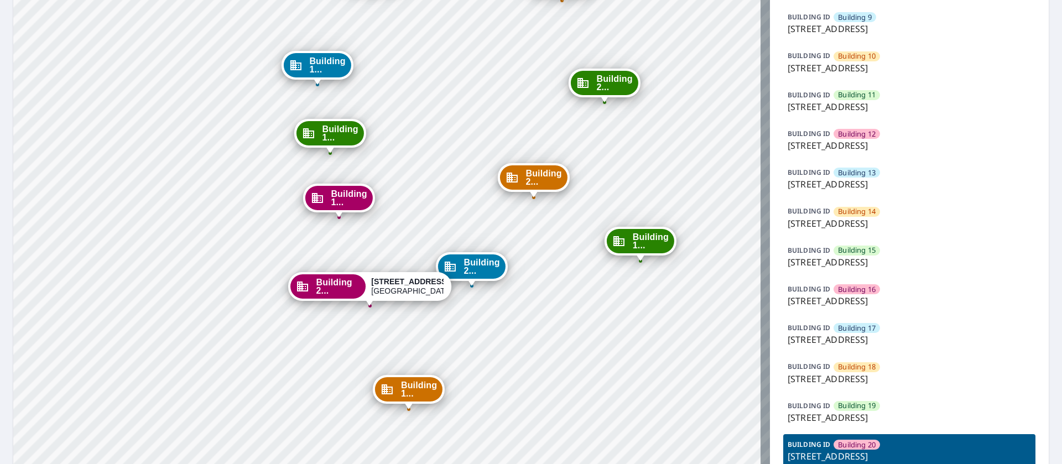
click at [861, 333] on p "[STREET_ADDRESS]" at bounding box center [908, 339] width 243 height 13
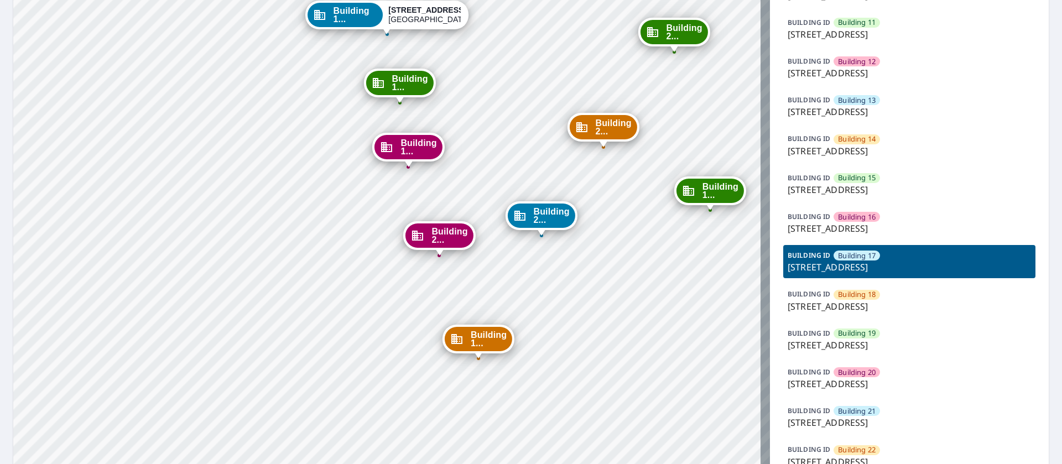
scroll to position [590, 0]
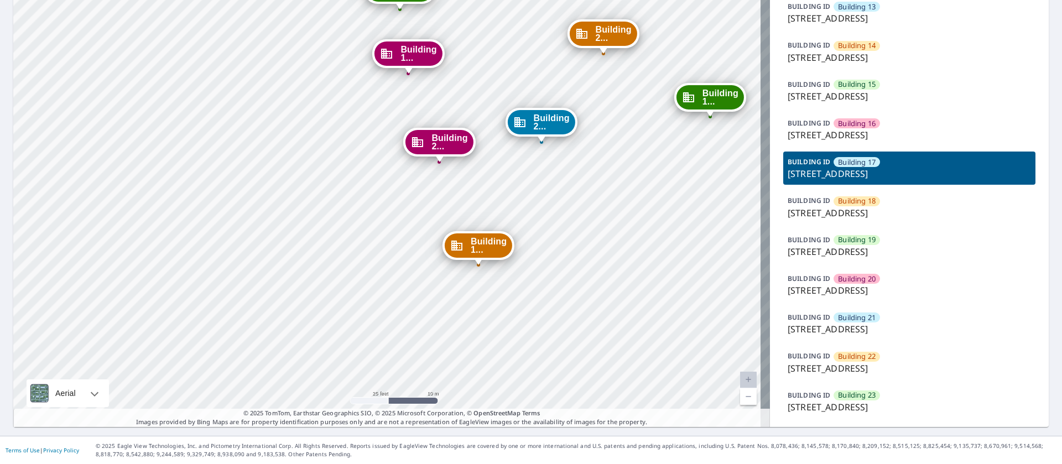
click at [871, 270] on div "BUILDING [GEOGRAPHIC_DATA] [GEOGRAPHIC_DATA][STREET_ADDRESS]" at bounding box center [909, 284] width 252 height 33
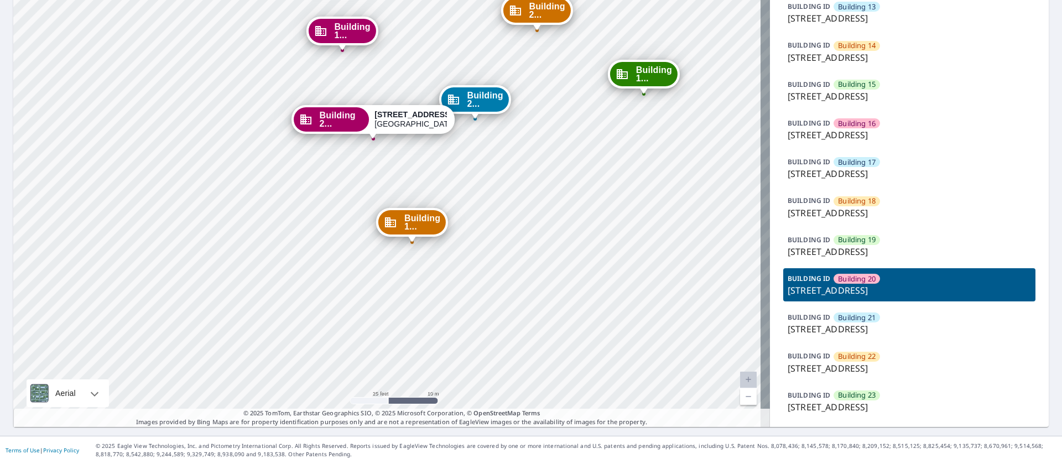
drag, startPoint x: 521, startPoint y: 341, endPoint x: 520, endPoint y: 348, distance: 7.4
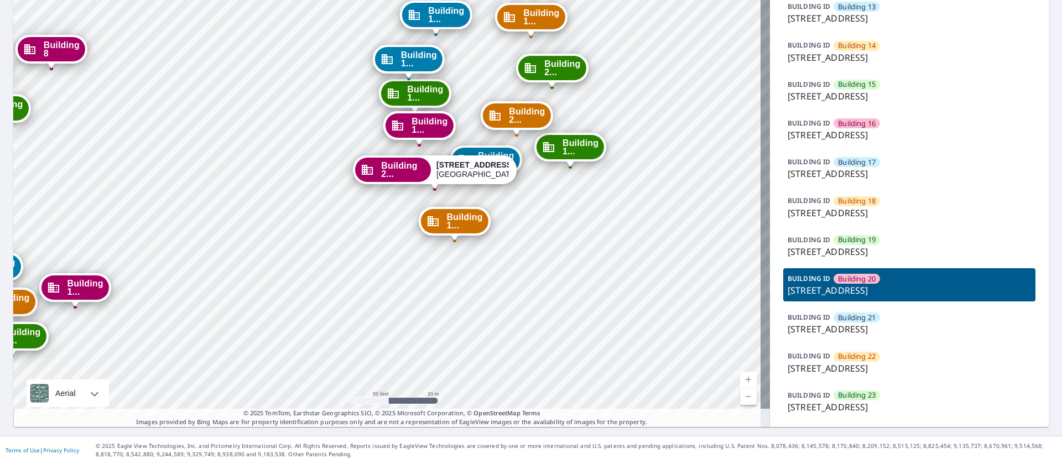
click at [855, 324] on p "[STREET_ADDRESS]" at bounding box center [908, 328] width 243 height 13
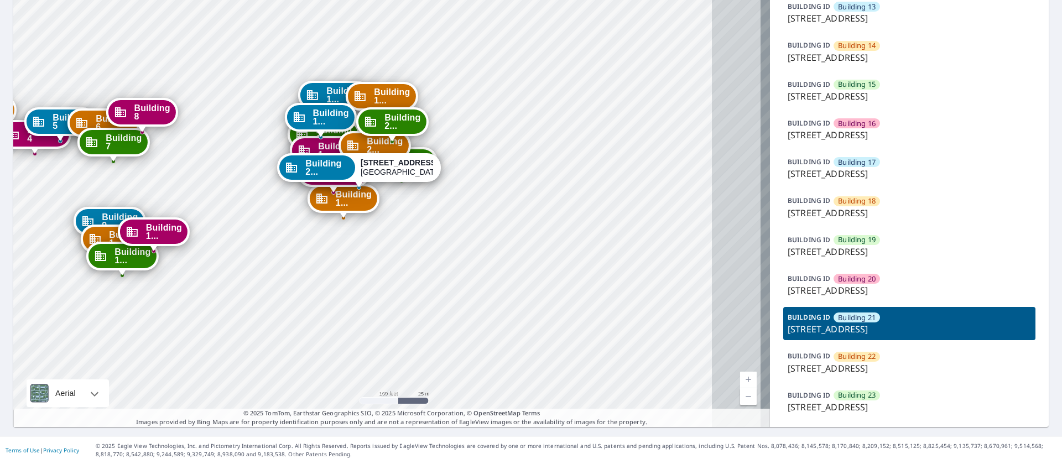
drag, startPoint x: 433, startPoint y: 117, endPoint x: 365, endPoint y: 186, distance: 97.0
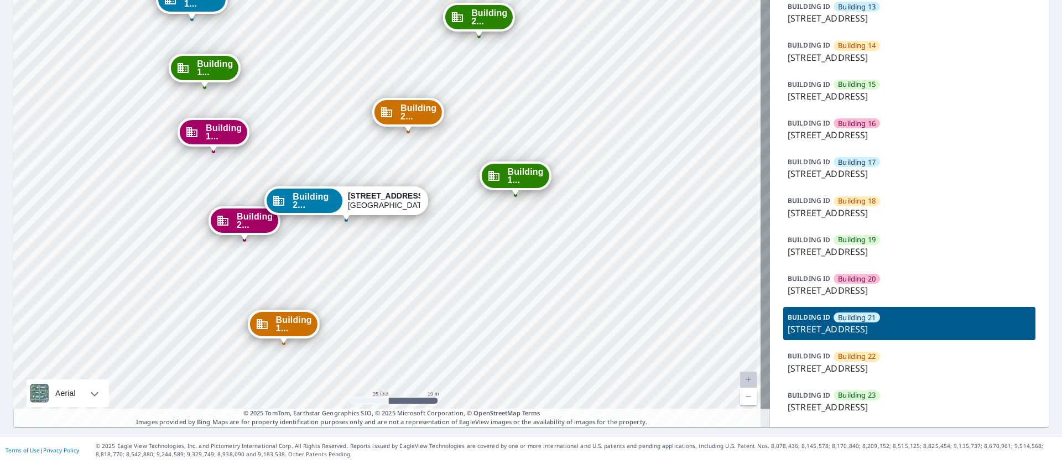
click at [825, 365] on p "[STREET_ADDRESS]" at bounding box center [908, 368] width 243 height 13
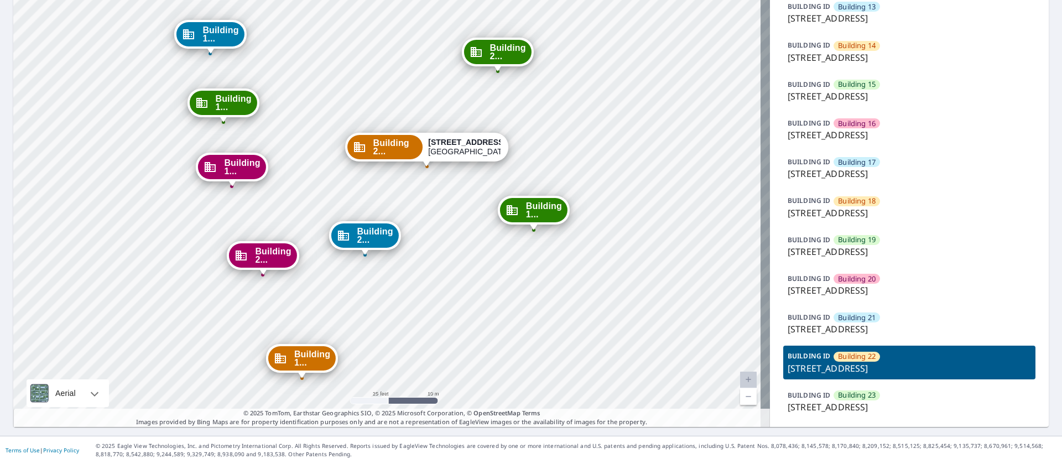
drag, startPoint x: 396, startPoint y: 80, endPoint x: 436, endPoint y: 306, distance: 229.1
click at [829, 400] on p "[STREET_ADDRESS]" at bounding box center [908, 406] width 243 height 13
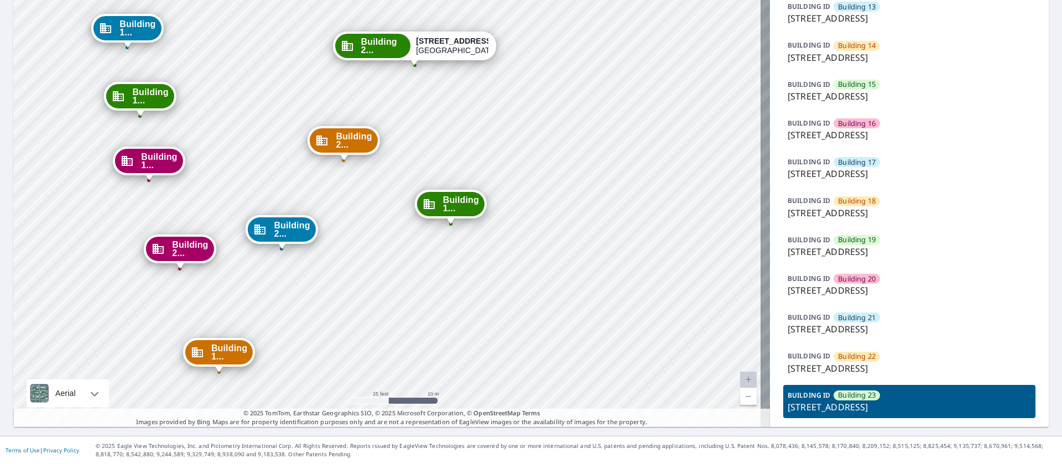
drag, startPoint x: 268, startPoint y: 194, endPoint x: 271, endPoint y: 212, distance: 18.5
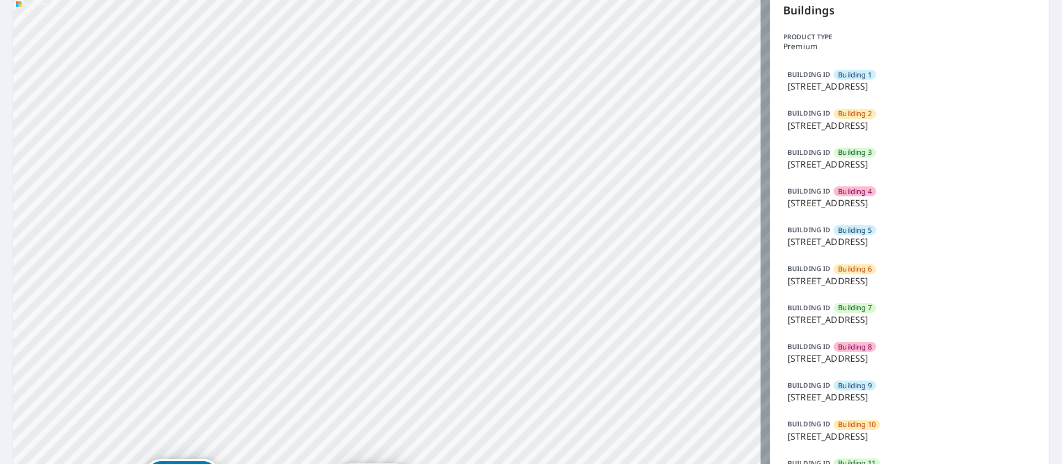
scroll to position [92, 0]
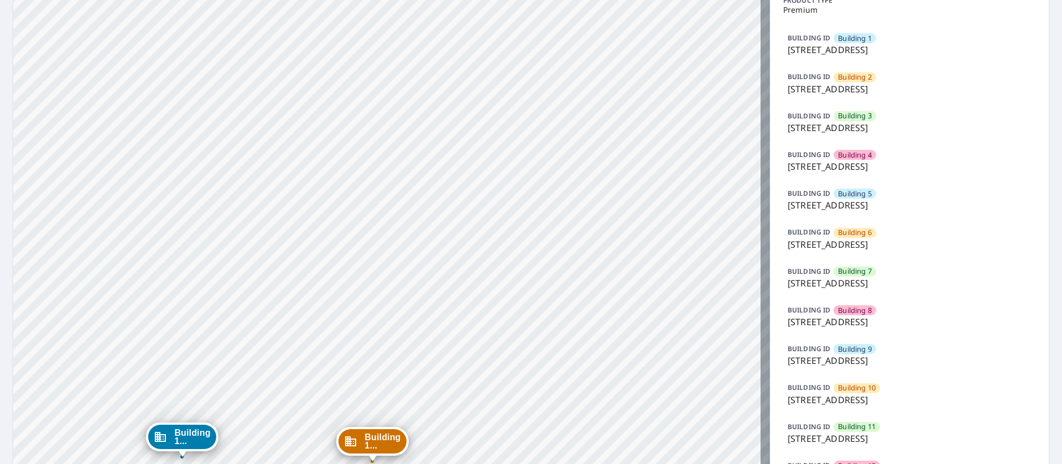
click at [850, 138] on div "BUILDING [GEOGRAPHIC_DATA] [GEOGRAPHIC_DATA][STREET_ADDRESS]" at bounding box center [909, 122] width 252 height 33
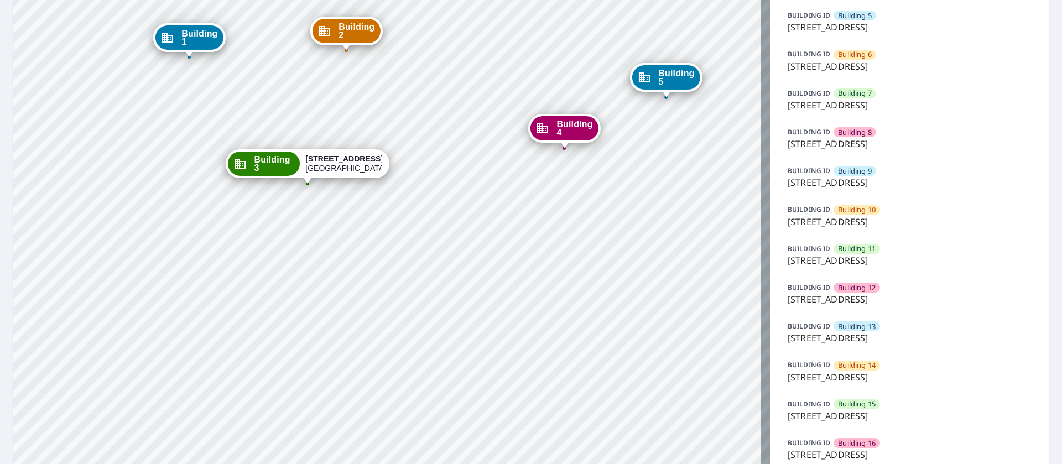
scroll to position [0, 0]
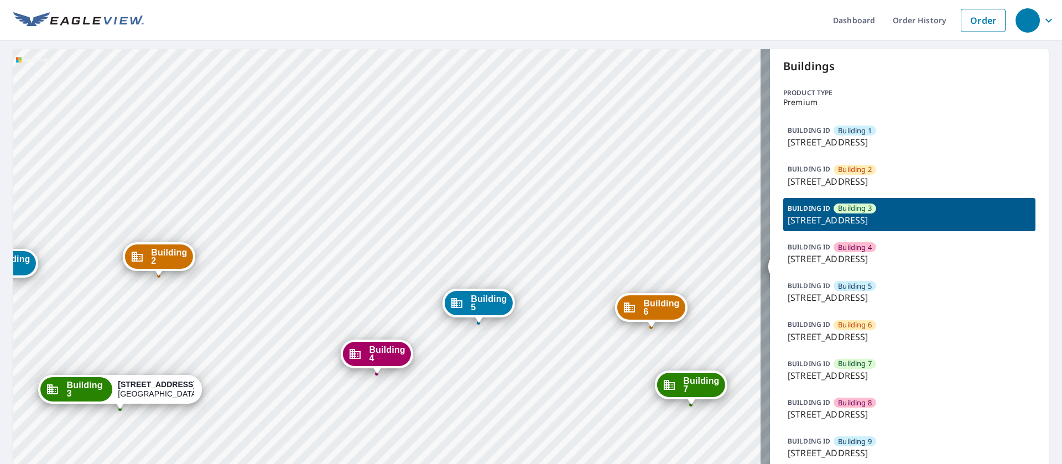
drag, startPoint x: 420, startPoint y: 243, endPoint x: 232, endPoint y: 263, distance: 189.0
click at [787, 218] on p "[STREET_ADDRESS]" at bounding box center [908, 219] width 243 height 13
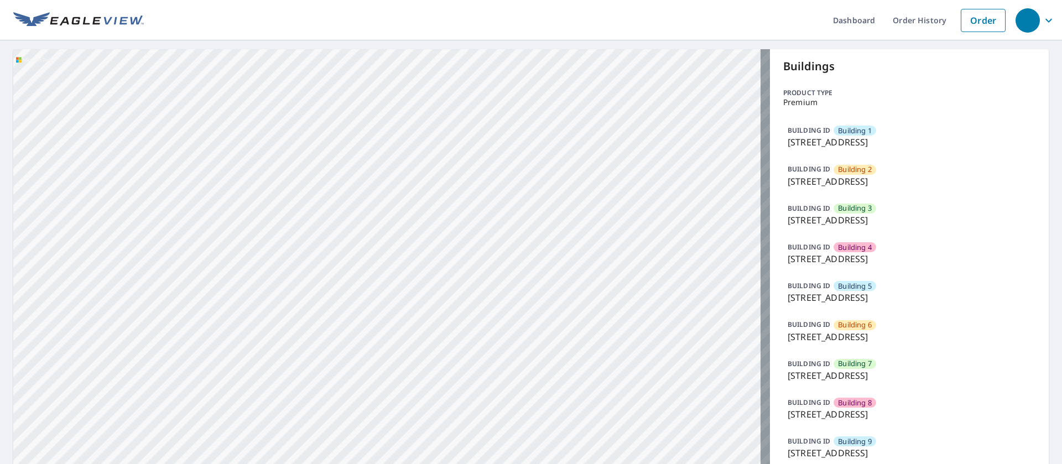
drag, startPoint x: 778, startPoint y: 218, endPoint x: 918, endPoint y: 217, distance: 140.4
click at [918, 217] on p "[STREET_ADDRESS]" at bounding box center [908, 219] width 243 height 13
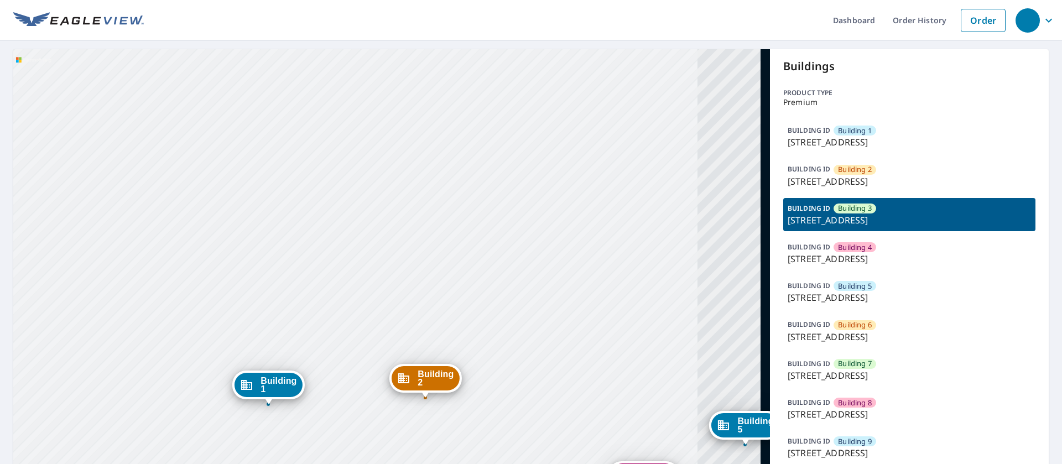
copy p "[STREET_ADDRESS]"
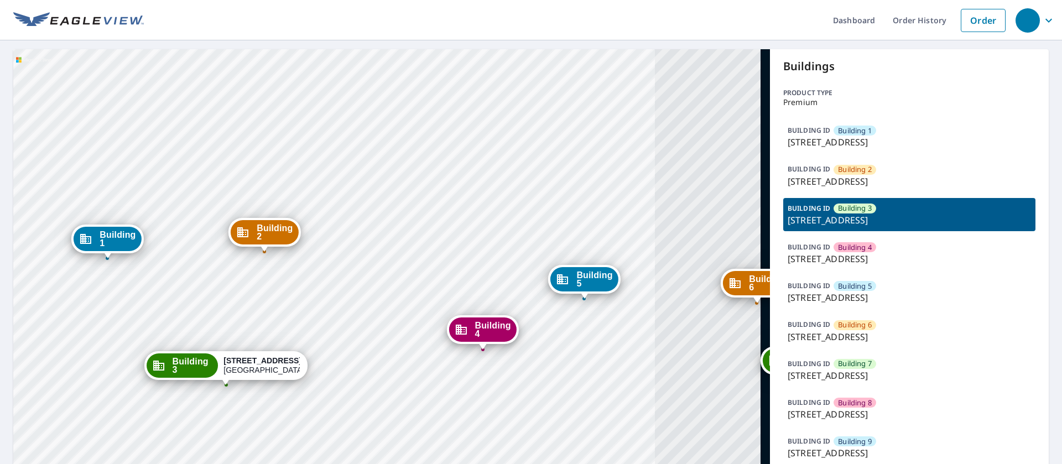
drag, startPoint x: 412, startPoint y: 182, endPoint x: 312, endPoint y: 98, distance: 131.0
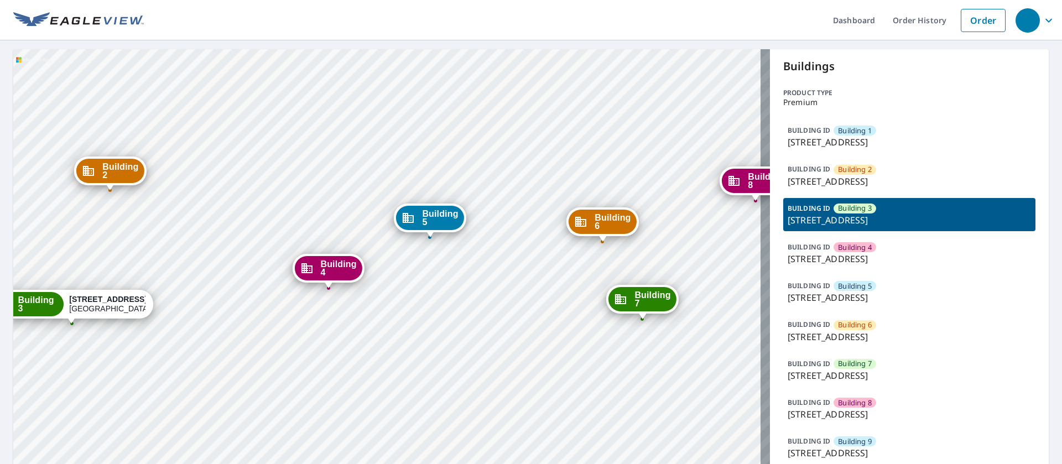
drag, startPoint x: 608, startPoint y: 182, endPoint x: 513, endPoint y: 158, distance: 98.0
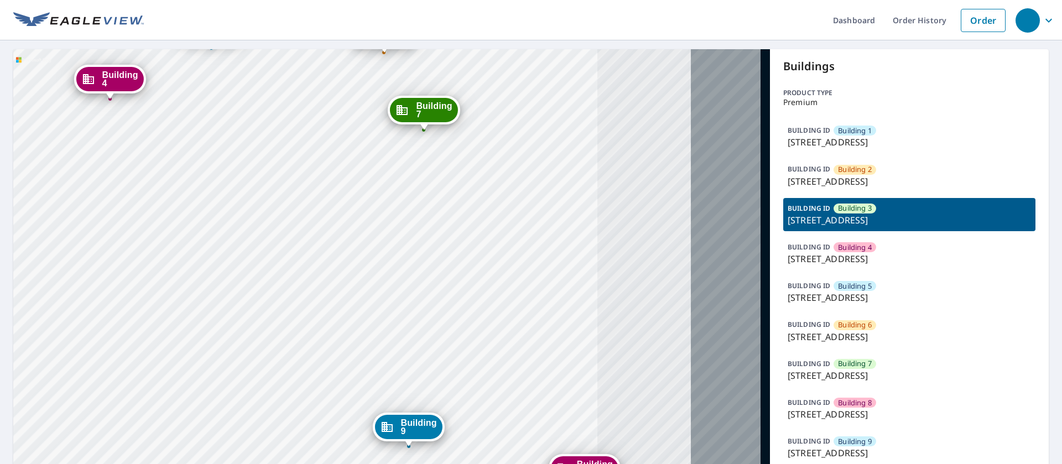
drag, startPoint x: 416, startPoint y: 322, endPoint x: 261, endPoint y: 156, distance: 227.3
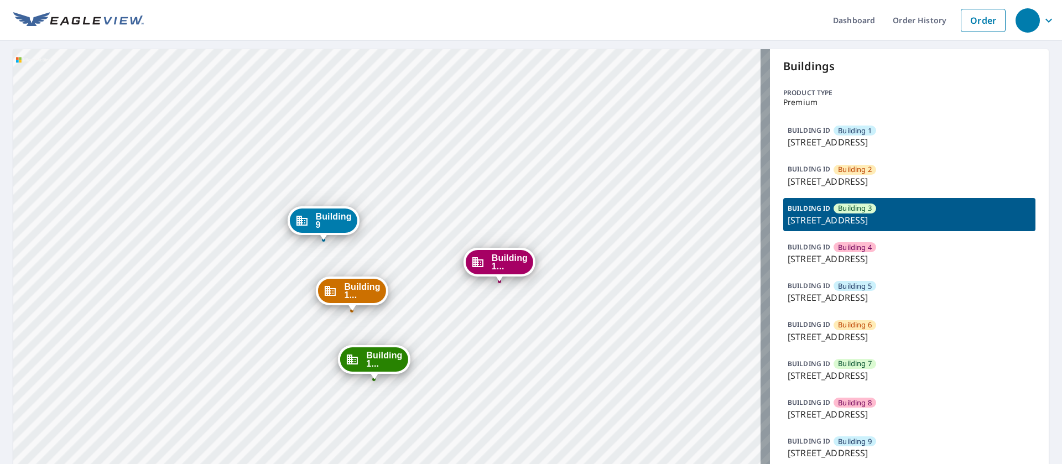
drag, startPoint x: 357, startPoint y: 180, endPoint x: 348, endPoint y: 149, distance: 32.7
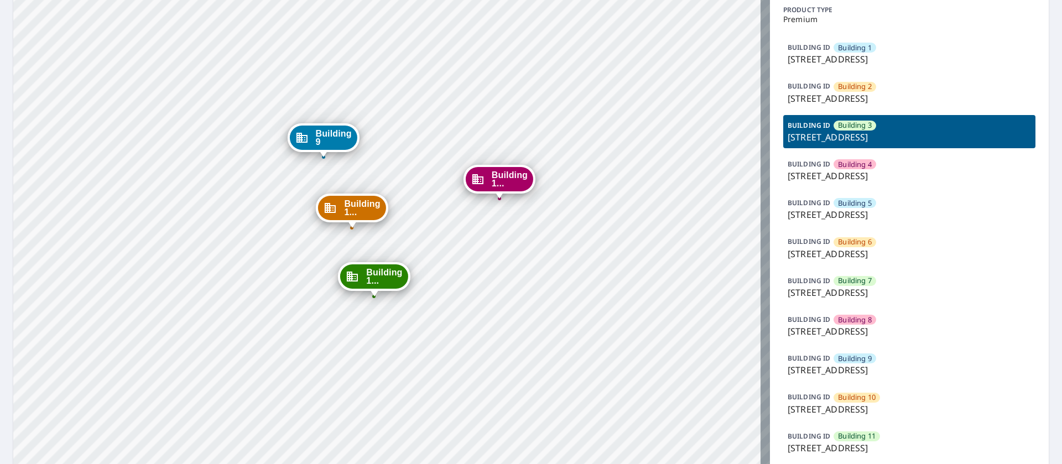
click at [855, 395] on span "Building 10" at bounding box center [857, 397] width 38 height 11
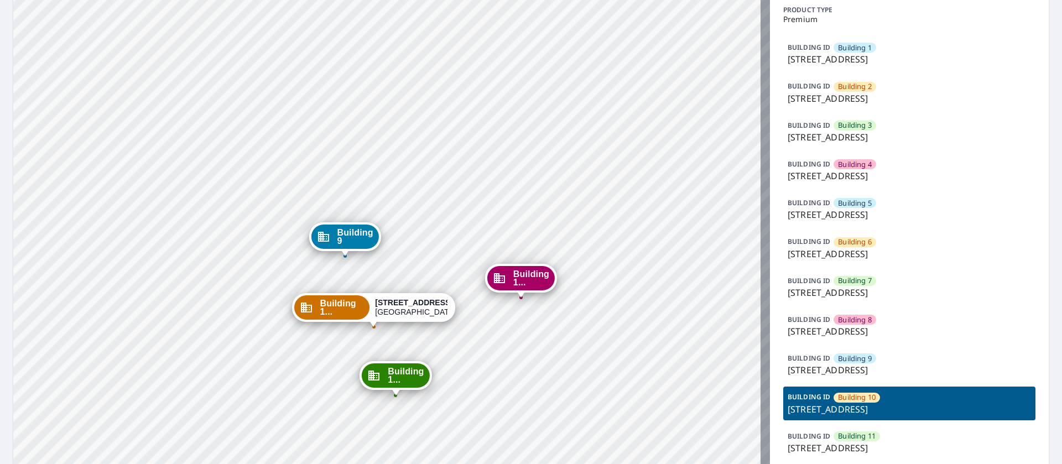
drag, startPoint x: 406, startPoint y: 262, endPoint x: 393, endPoint y: 141, distance: 121.8
click at [393, 141] on div "Building [GEOGRAPHIC_DATA][STREET_ADDRESS] [GEOGRAPHIC_DATA][STREET_ADDRESS] [G…" at bounding box center [391, 450] width 756 height 968
click at [865, 438] on span "Building 11" at bounding box center [857, 436] width 38 height 11
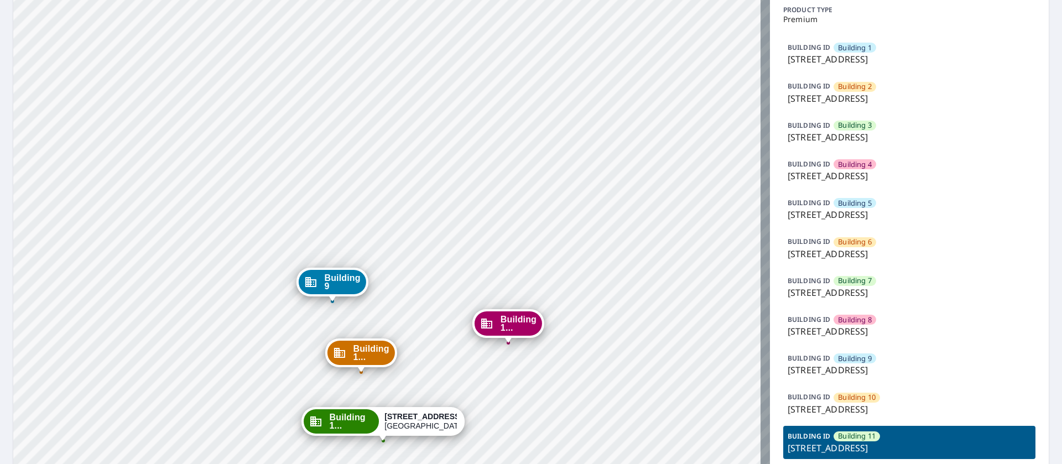
click at [496, 349] on div "Building [GEOGRAPHIC_DATA][STREET_ADDRESS] [GEOGRAPHIC_DATA][STREET_ADDRESS] [G…" at bounding box center [391, 450] width 756 height 968
click at [863, 333] on p "[STREET_ADDRESS]" at bounding box center [908, 331] width 243 height 13
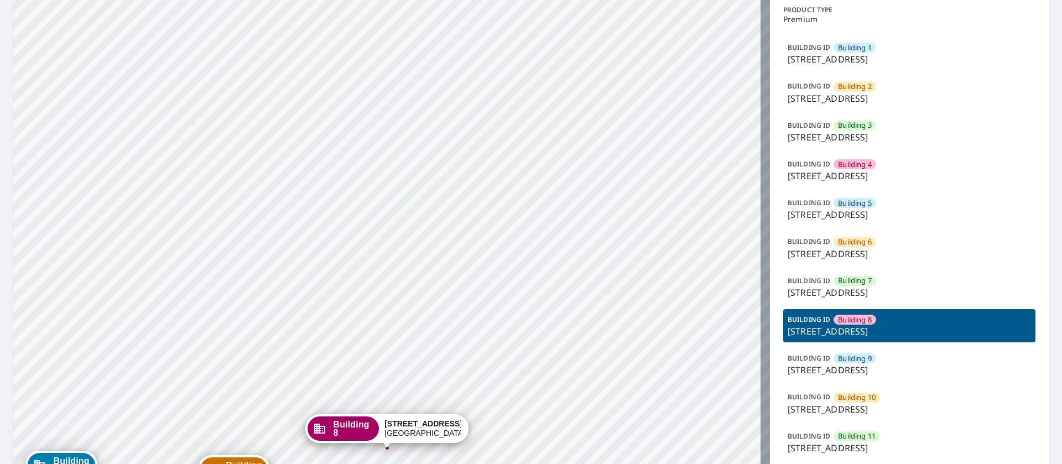
click at [844, 372] on p "[STREET_ADDRESS]" at bounding box center [908, 369] width 243 height 13
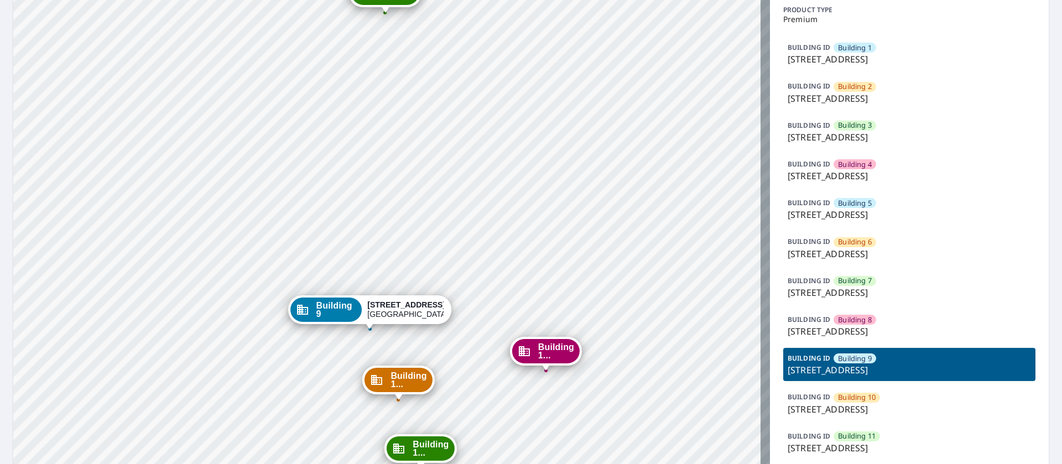
drag, startPoint x: 424, startPoint y: 319, endPoint x: 406, endPoint y: 200, distance: 120.1
click at [406, 200] on div "Building [GEOGRAPHIC_DATA][STREET_ADDRESS][STREET_ADDRESS] [GEOGRAPHIC_DATA][ST…" at bounding box center [391, 450] width 756 height 968
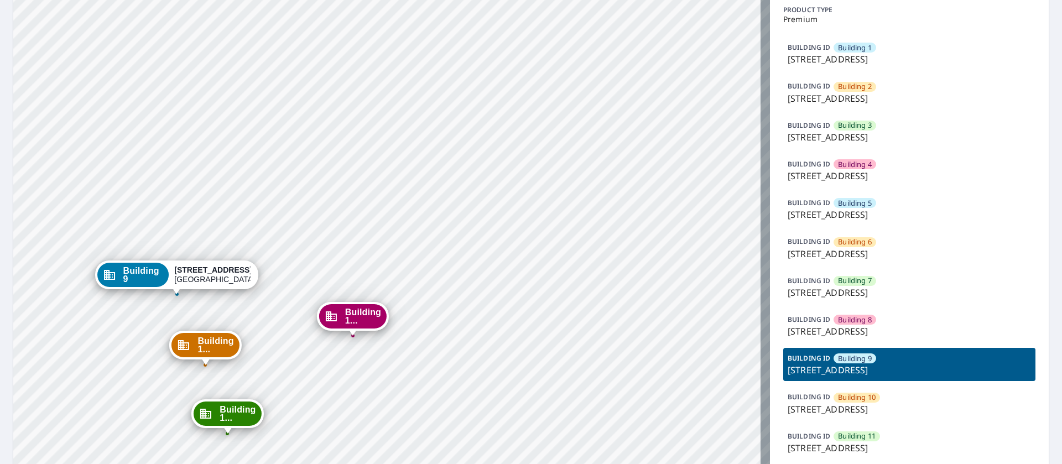
drag, startPoint x: 546, startPoint y: 287, endPoint x: 353, endPoint y: 252, distance: 196.1
click at [353, 252] on div "Building [GEOGRAPHIC_DATA][STREET_ADDRESS][STREET_ADDRESS] [GEOGRAPHIC_DATA][ST…" at bounding box center [391, 450] width 756 height 968
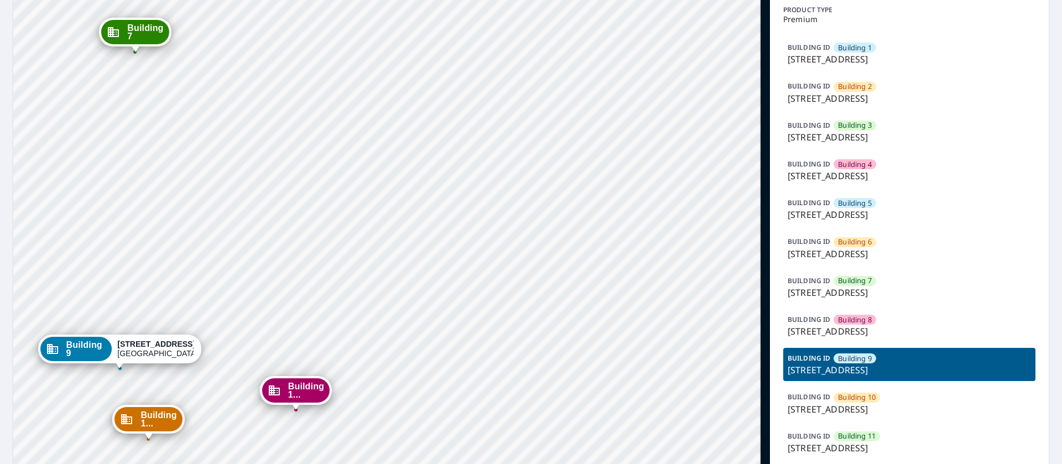
drag, startPoint x: 487, startPoint y: 275, endPoint x: 416, endPoint y: 386, distance: 131.5
click at [417, 389] on div "Building [GEOGRAPHIC_DATA][STREET_ADDRESS][STREET_ADDRESS] [GEOGRAPHIC_DATA][ST…" at bounding box center [391, 450] width 756 height 968
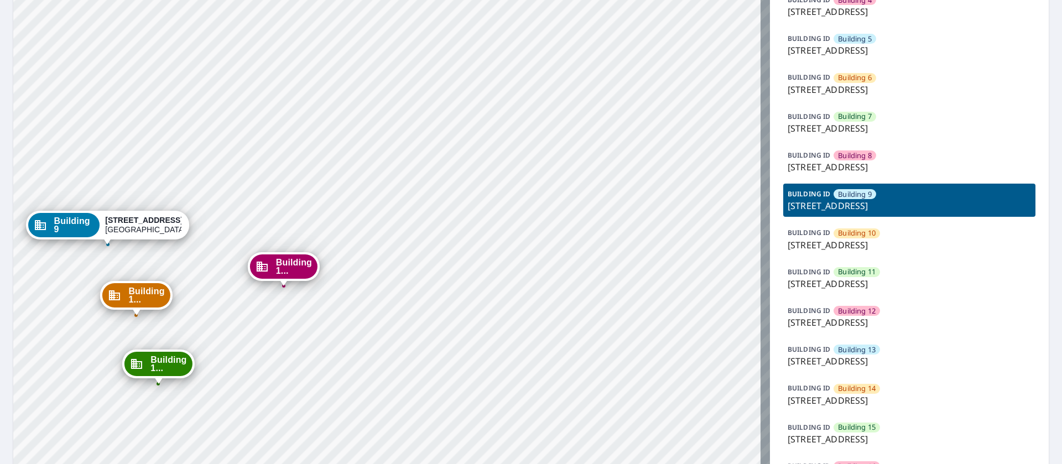
scroll to position [249, 0]
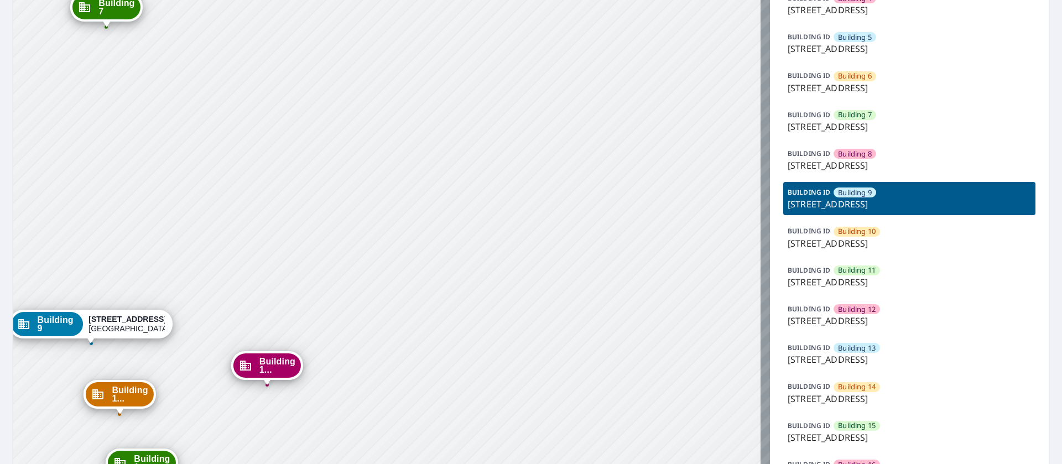
drag, startPoint x: 558, startPoint y: 213, endPoint x: 479, endPoint y: 378, distance: 182.5
click at [478, 385] on div "Building [GEOGRAPHIC_DATA][STREET_ADDRESS][STREET_ADDRESS] [GEOGRAPHIC_DATA][ST…" at bounding box center [391, 284] width 756 height 968
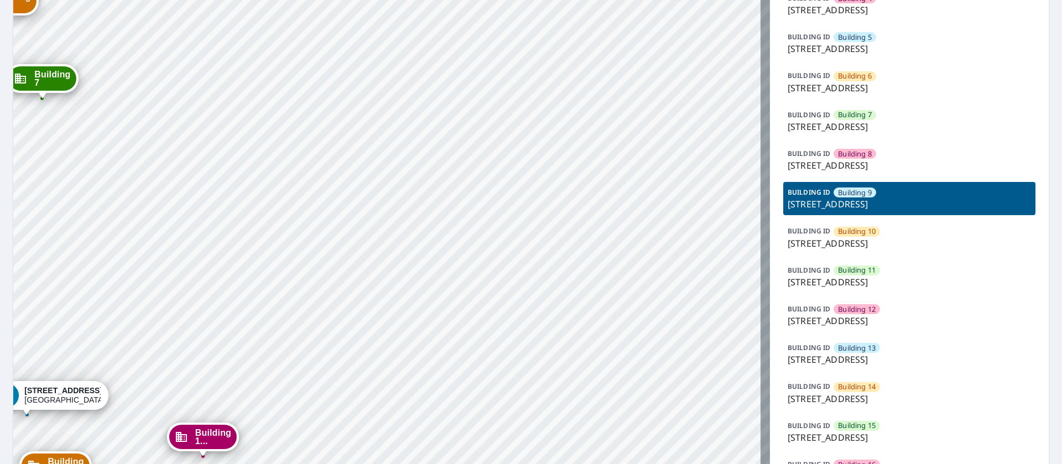
click at [841, 355] on p "[STREET_ADDRESS]" at bounding box center [908, 359] width 243 height 13
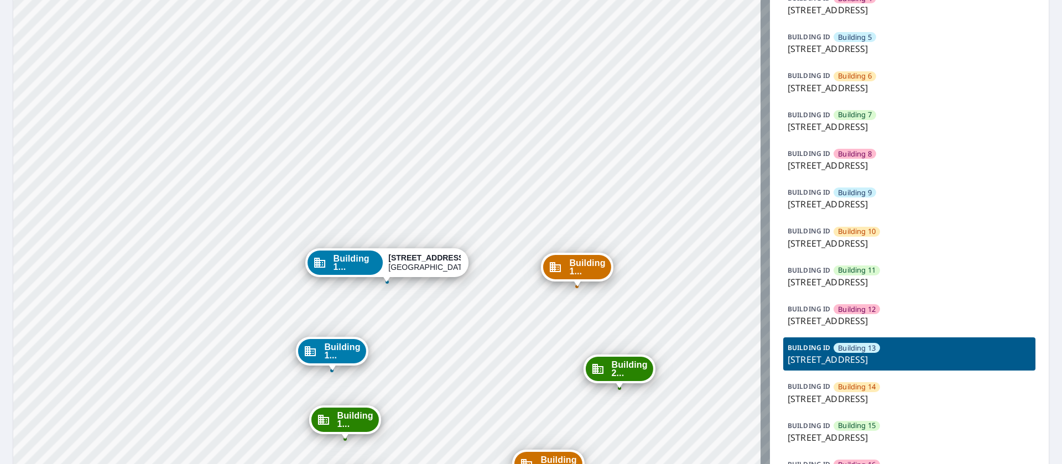
click at [850, 391] on span "Building 14" at bounding box center [857, 386] width 38 height 11
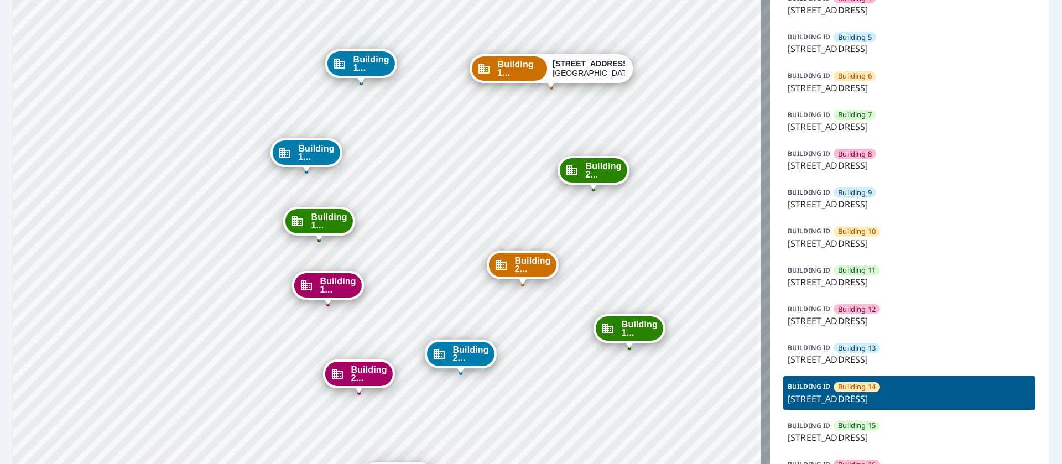
click at [498, 113] on div "Building [GEOGRAPHIC_DATA][STREET_ADDRESS] [GEOGRAPHIC_DATA][STREET_ADDRESS] [G…" at bounding box center [391, 284] width 756 height 968
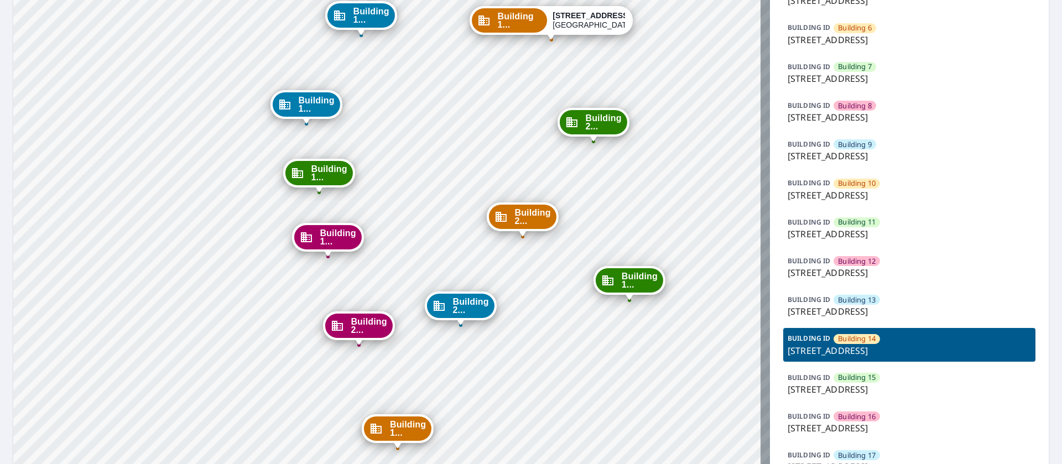
scroll to position [332, 0]
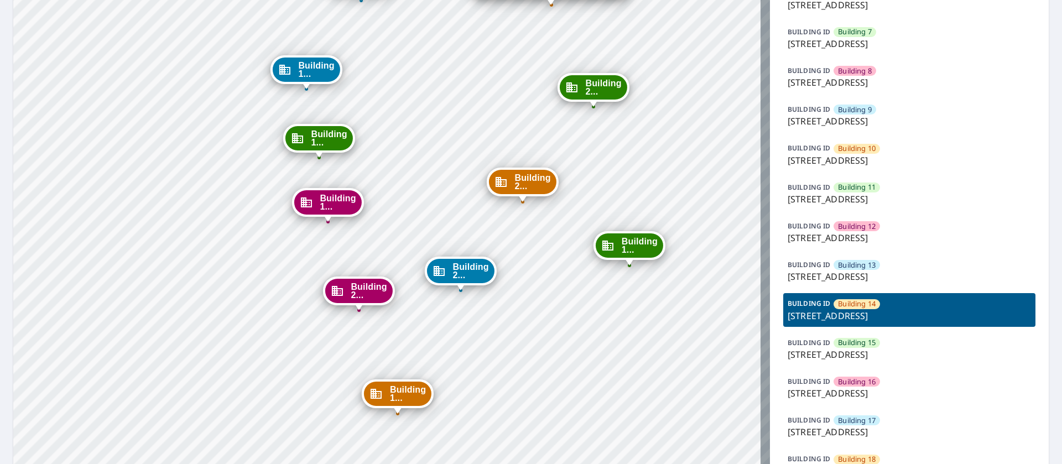
click at [860, 416] on span "Building 17" at bounding box center [857, 420] width 38 height 11
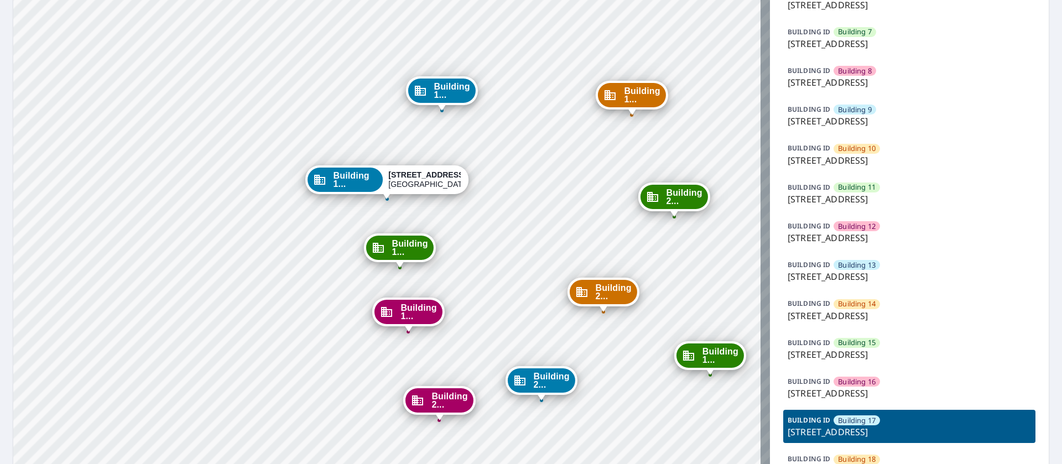
click at [862, 348] on p "[STREET_ADDRESS]" at bounding box center [908, 354] width 243 height 13
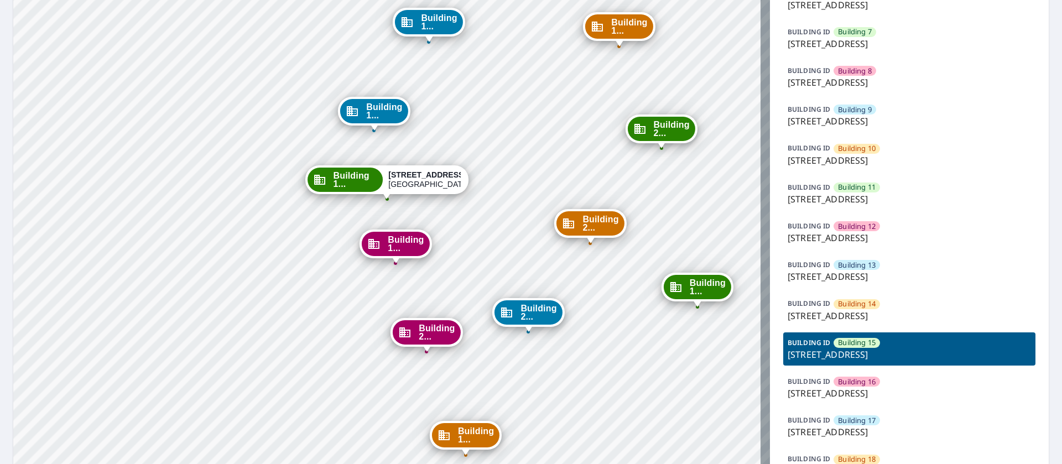
click at [854, 387] on p "[STREET_ADDRESS]" at bounding box center [908, 392] width 243 height 13
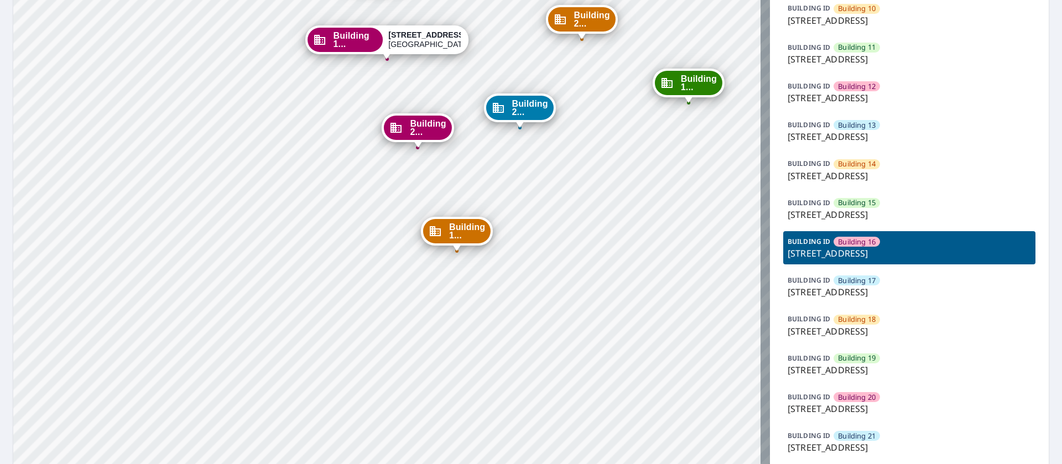
scroll to position [498, 0]
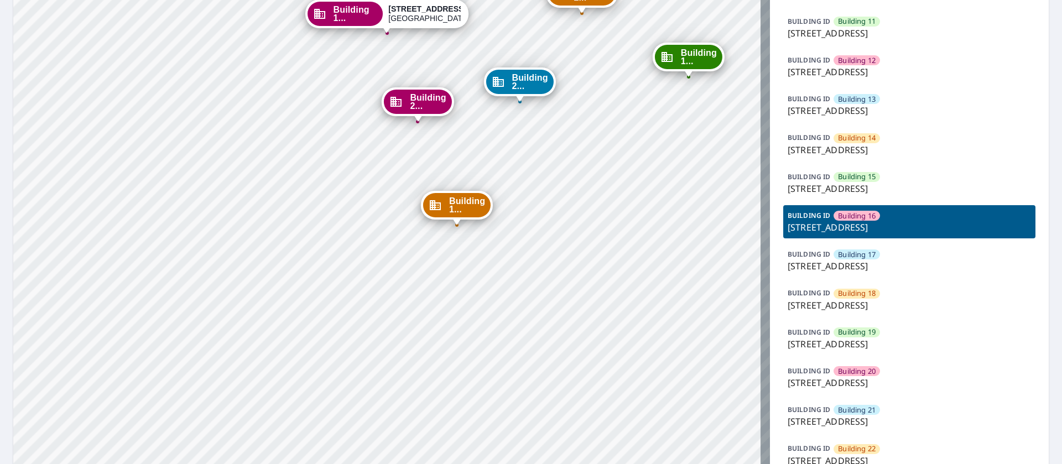
click at [864, 378] on p "[STREET_ADDRESS]" at bounding box center [908, 382] width 243 height 13
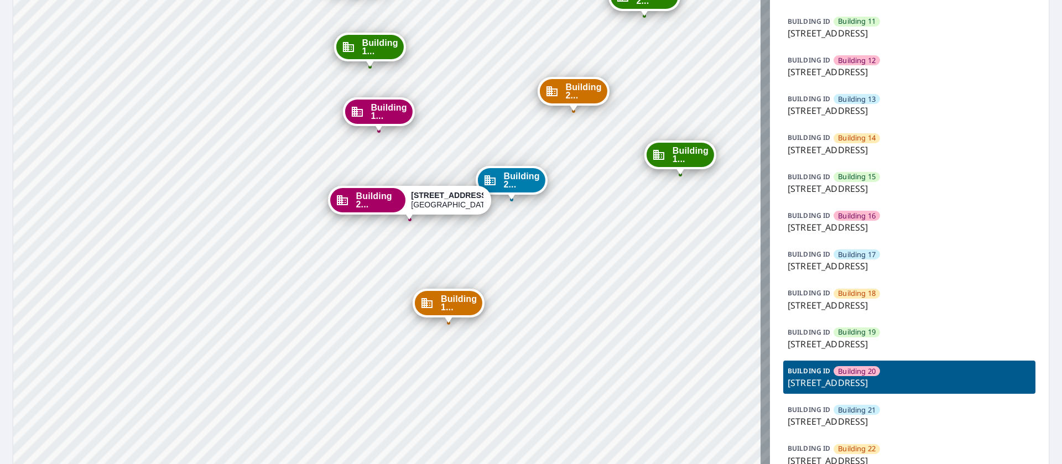
drag, startPoint x: 332, startPoint y: 381, endPoint x: 336, endPoint y: 403, distance: 21.8
click at [333, 403] on div "Building [GEOGRAPHIC_DATA][STREET_ADDRESS] [GEOGRAPHIC_DATA][STREET_ADDRESS] [G…" at bounding box center [391, 36] width 756 height 968
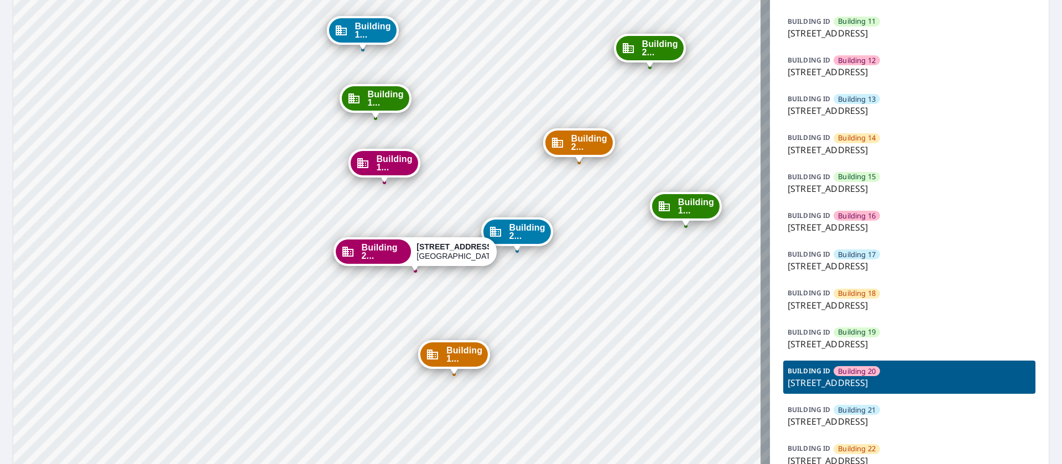
drag, startPoint x: 343, startPoint y: 276, endPoint x: 348, endPoint y: 326, distance: 50.6
click at [348, 326] on div "Building [GEOGRAPHIC_DATA][STREET_ADDRESS] [GEOGRAPHIC_DATA][STREET_ADDRESS] [G…" at bounding box center [391, 36] width 756 height 968
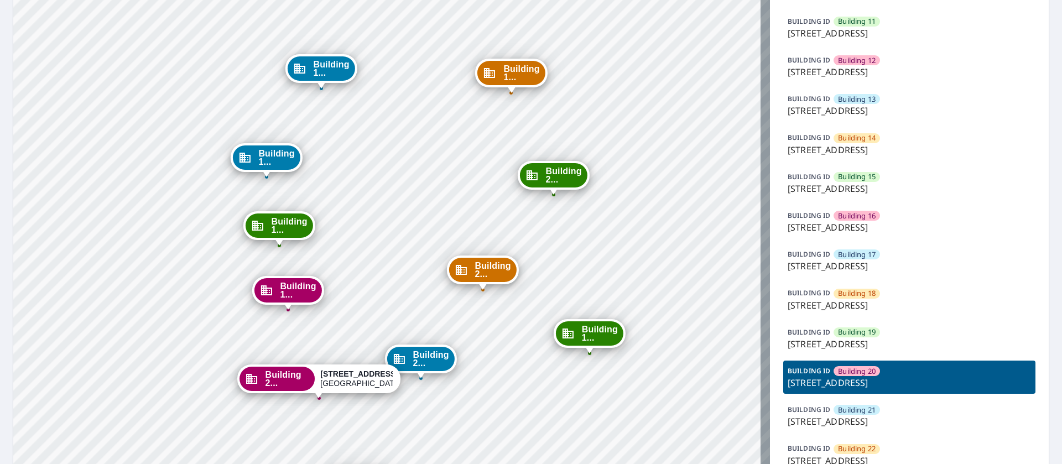
drag, startPoint x: 602, startPoint y: 173, endPoint x: 505, endPoint y: 300, distance: 159.5
click at [505, 300] on div "Building [GEOGRAPHIC_DATA][STREET_ADDRESS] [GEOGRAPHIC_DATA][STREET_ADDRESS] [G…" at bounding box center [391, 36] width 756 height 968
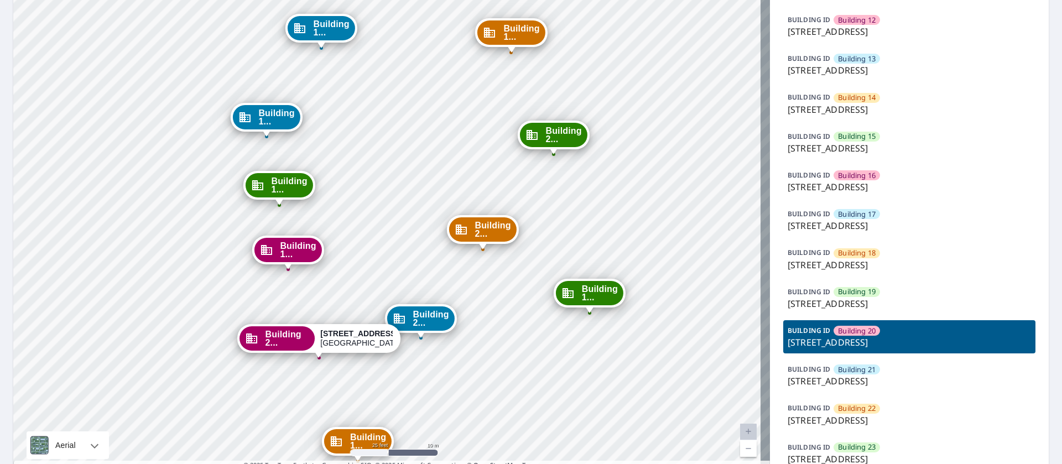
scroll to position [590, 0]
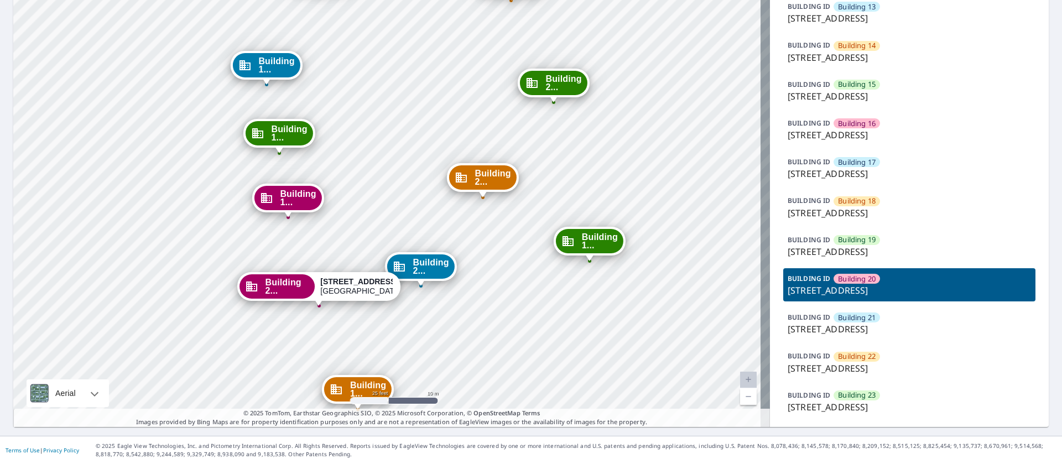
click at [866, 323] on p "[STREET_ADDRESS]" at bounding box center [908, 328] width 243 height 13
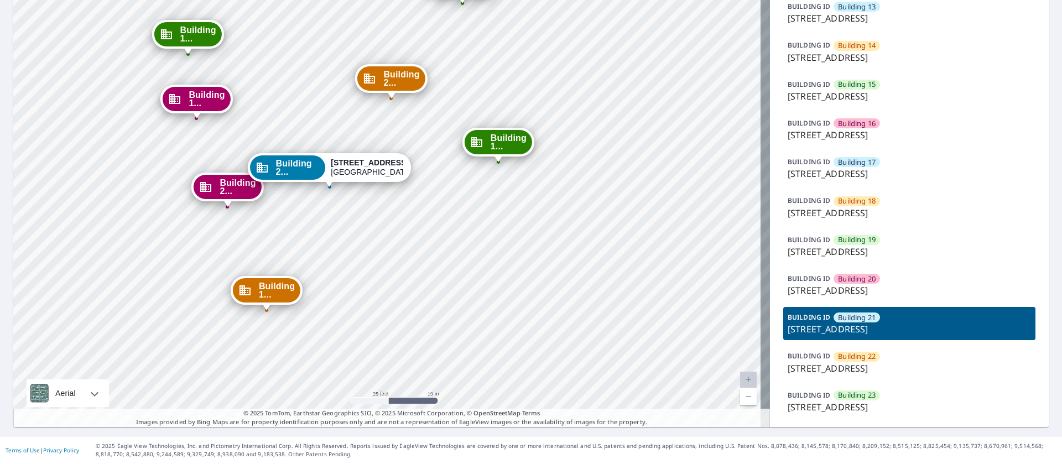
drag, startPoint x: 430, startPoint y: 160, endPoint x: 357, endPoint y: 440, distance: 289.7
click at [357, 440] on div "Dashboard Order History Order Building [GEOGRAPHIC_DATA][STREET_ADDRESS] [GEOGR…" at bounding box center [531, 232] width 1062 height 464
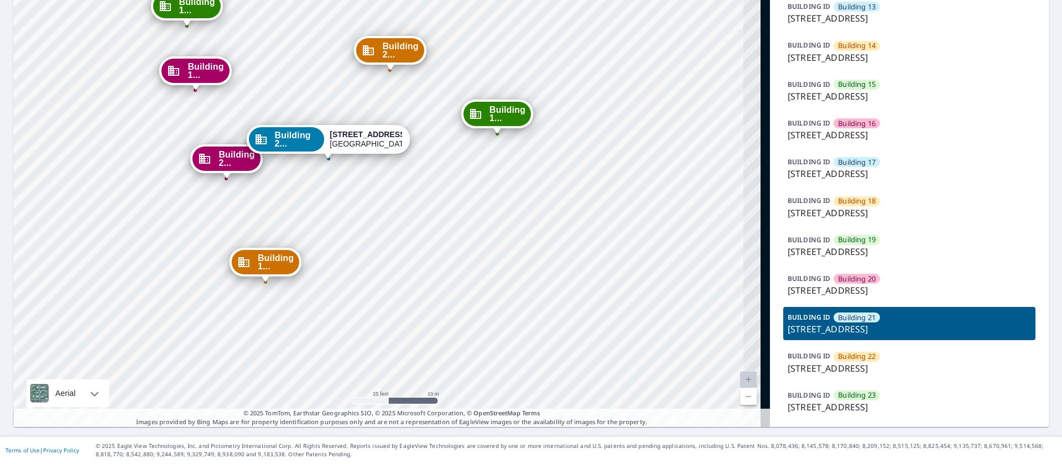
drag, startPoint x: 444, startPoint y: 265, endPoint x: 371, endPoint y: 378, distance: 134.3
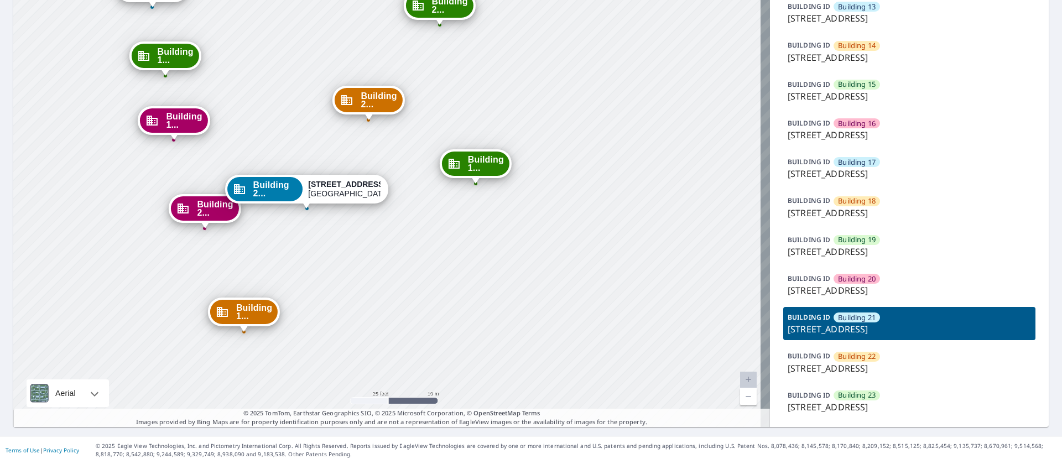
drag, startPoint x: 354, startPoint y: 203, endPoint x: 333, endPoint y: 253, distance: 53.5
click at [818, 351] on div "BUILDING [GEOGRAPHIC_DATA] [GEOGRAPHIC_DATA][STREET_ADDRESS]" at bounding box center [909, 362] width 252 height 33
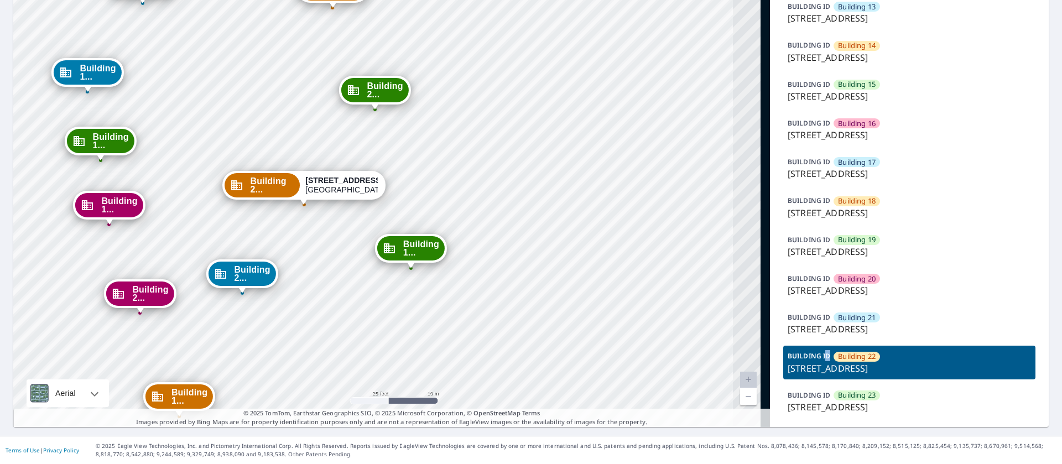
drag, startPoint x: 419, startPoint y: 116, endPoint x: 335, endPoint y: 379, distance: 276.1
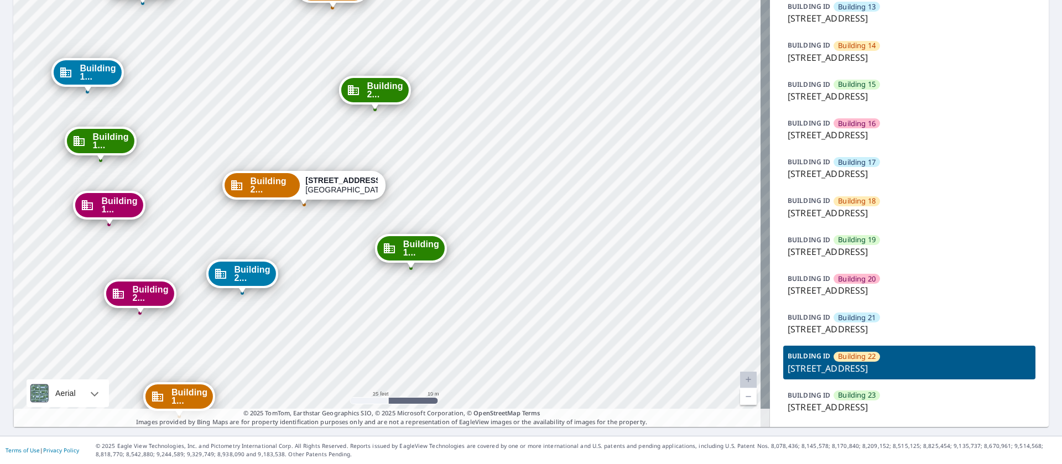
click at [892, 403] on p "[STREET_ADDRESS]" at bounding box center [908, 406] width 243 height 13
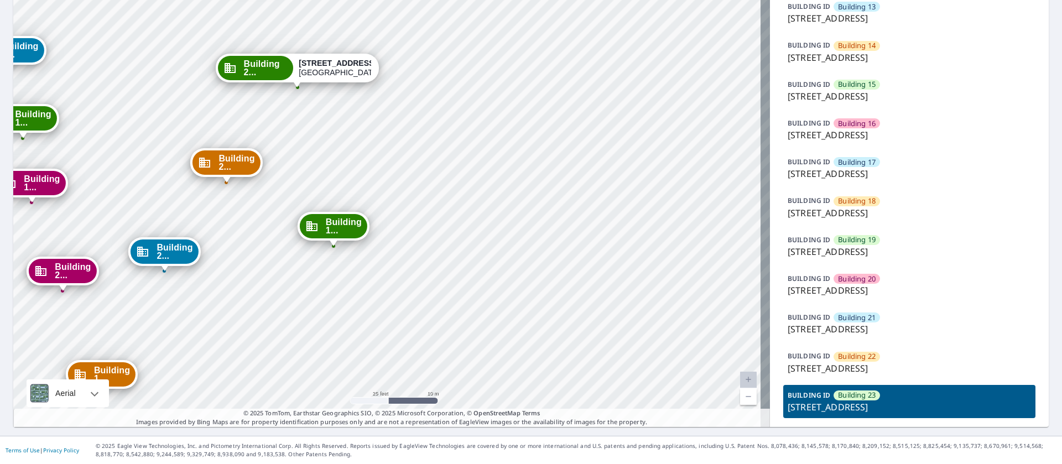
drag, startPoint x: 565, startPoint y: 199, endPoint x: 475, endPoint y: 346, distance: 171.7
